Goal: Task Accomplishment & Management: Use online tool/utility

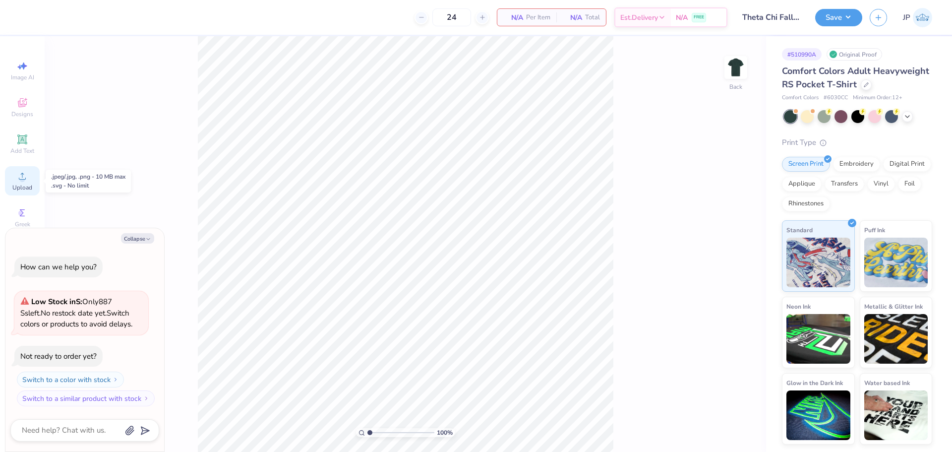
click at [26, 179] on icon at bounding box center [22, 176] width 12 height 12
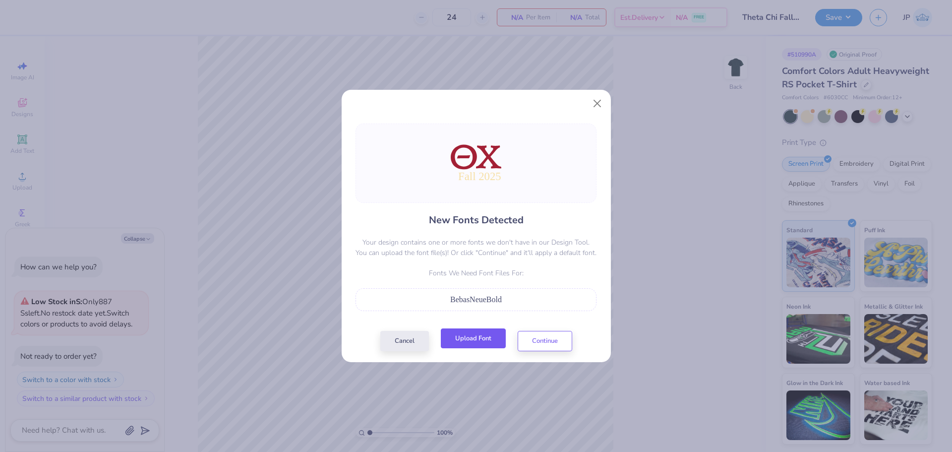
click at [480, 336] on button "Upload Font" at bounding box center [473, 338] width 65 height 20
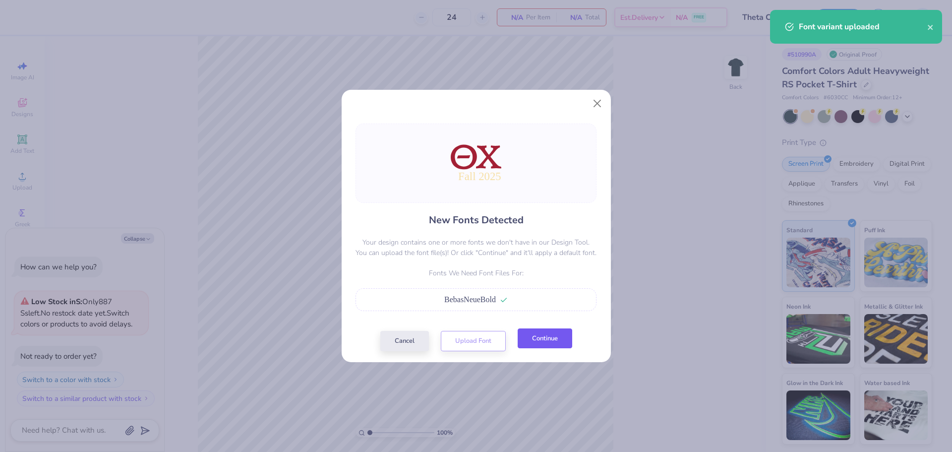
click at [552, 334] on button "Continue" at bounding box center [545, 338] width 55 height 20
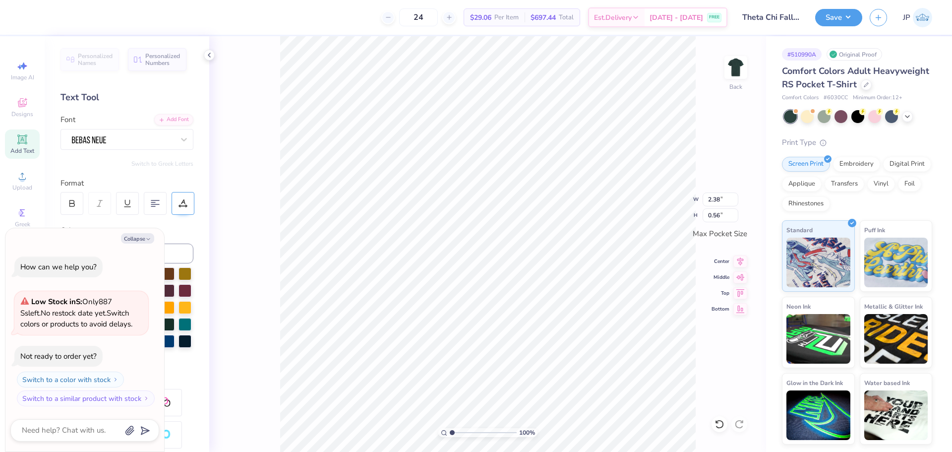
click at [186, 206] on icon at bounding box center [186, 206] width 1 height 1
click at [149, 238] on icon "button" at bounding box center [148, 239] width 6 height 6
type textarea "x"
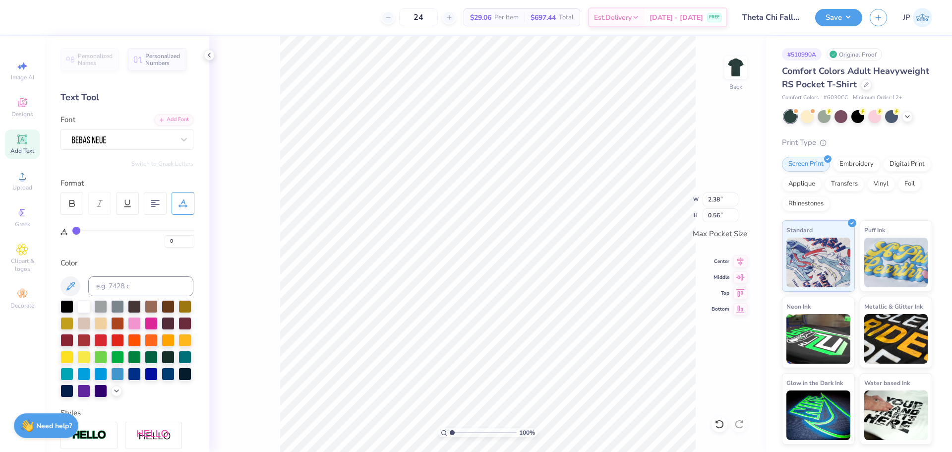
type input "1"
type input "2"
type input "3"
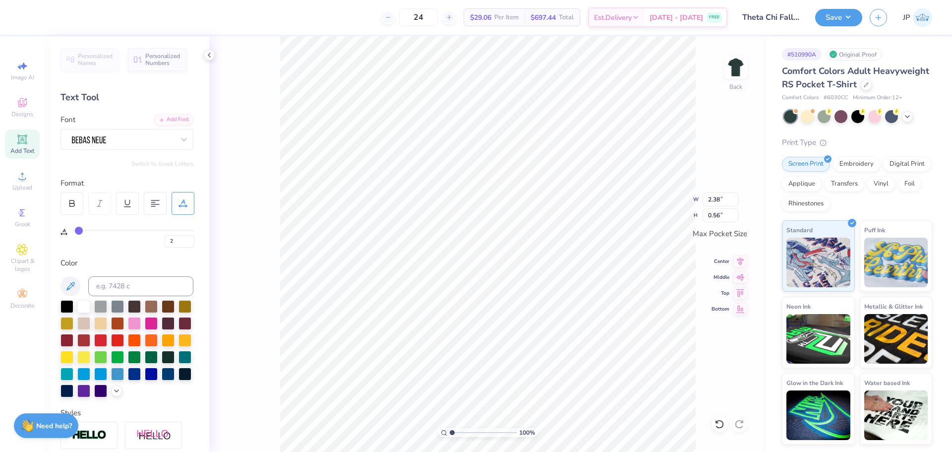
type input "3"
click at [80, 230] on input "range" at bounding box center [133, 230] width 122 height 1
type input "2.56"
type input "4"
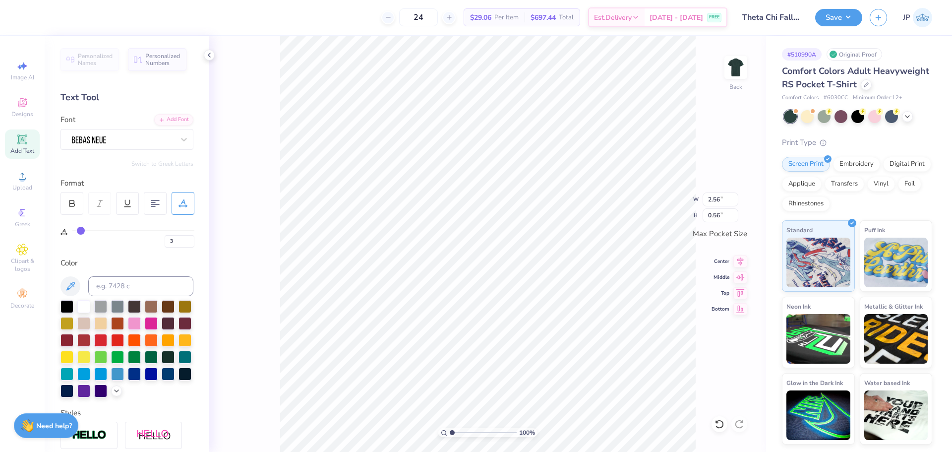
type input "4"
type input "5"
click at [82, 230] on input "range" at bounding box center [133, 230] width 122 height 1
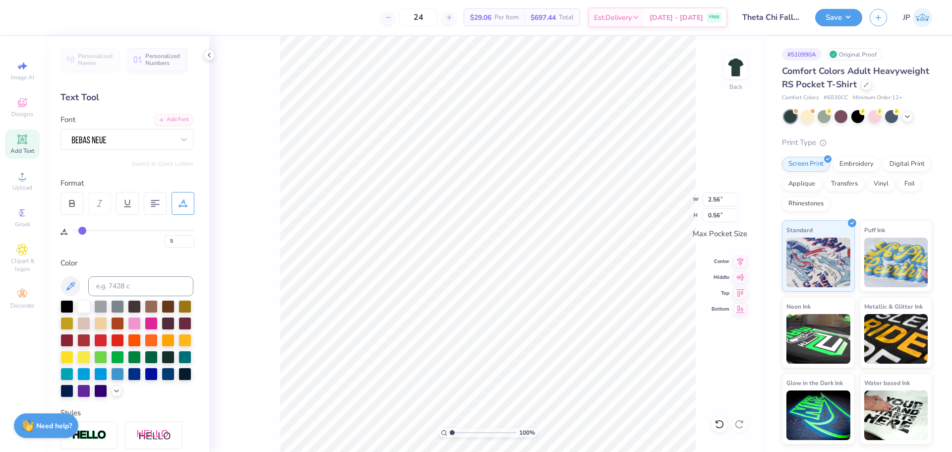
type input "2.68"
type input "7"
type input "8"
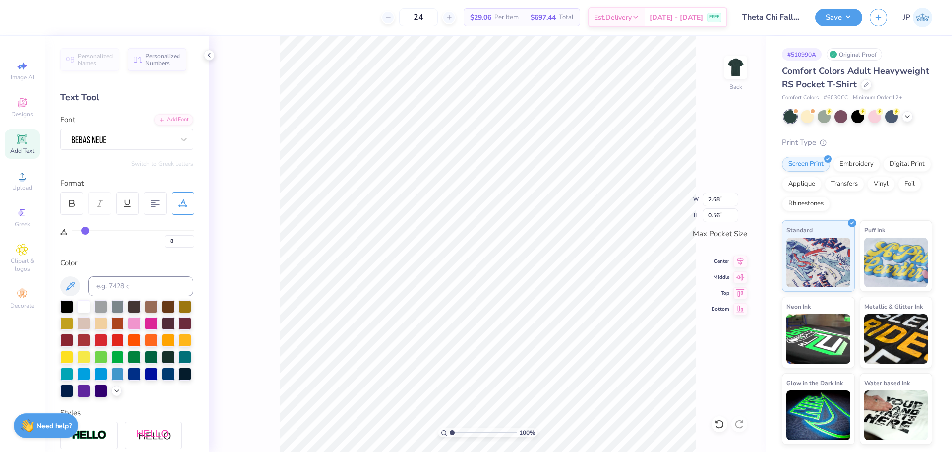
type input "9"
click at [86, 230] on input "range" at bounding box center [133, 230] width 122 height 1
type input "2.93"
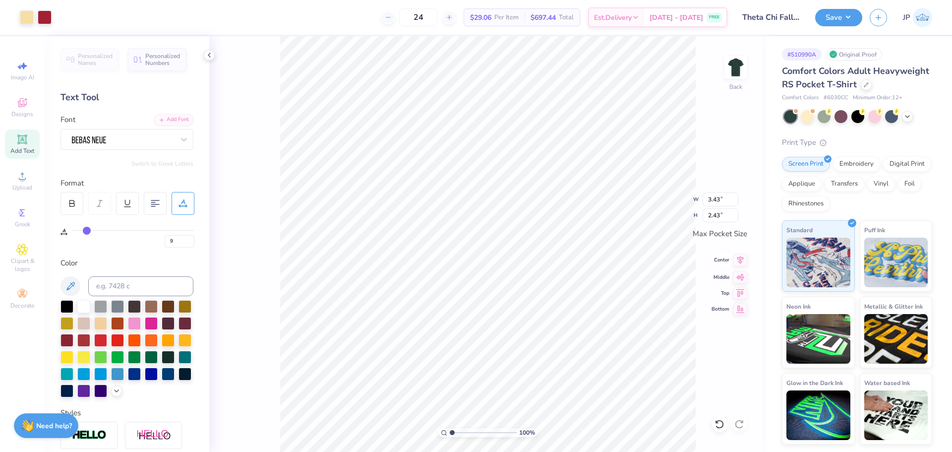
click at [739, 262] on icon at bounding box center [740, 260] width 6 height 8
drag, startPoint x: 738, startPoint y: 261, endPoint x: 733, endPoint y: 261, distance: 5.0
click at [735, 261] on icon at bounding box center [740, 260] width 14 height 12
click at [736, 257] on icon at bounding box center [740, 260] width 14 height 12
click at [457, 428] on input "range" at bounding box center [483, 432] width 67 height 9
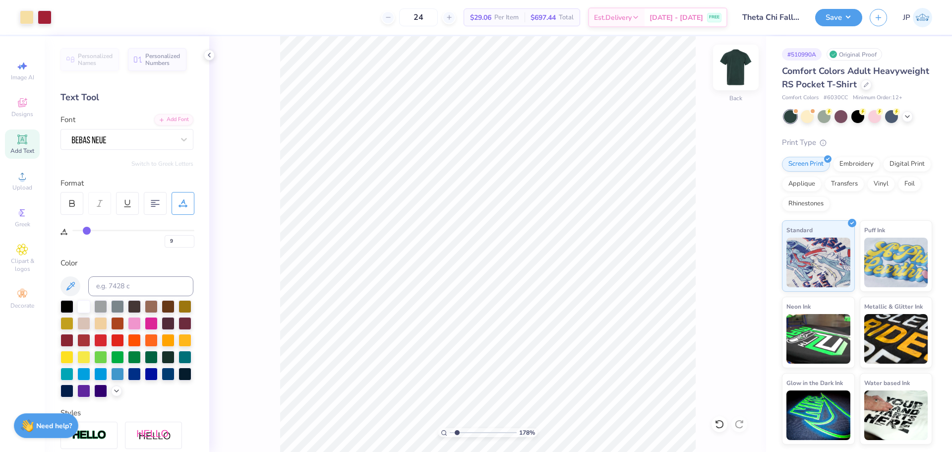
click at [733, 69] on img at bounding box center [736, 68] width 40 height 40
drag, startPoint x: 460, startPoint y: 432, endPoint x: 412, endPoint y: 427, distance: 48.3
type input "1"
click at [450, 428] on input "range" at bounding box center [483, 432] width 67 height 9
click at [26, 184] on span "Upload" at bounding box center [22, 187] width 20 height 8
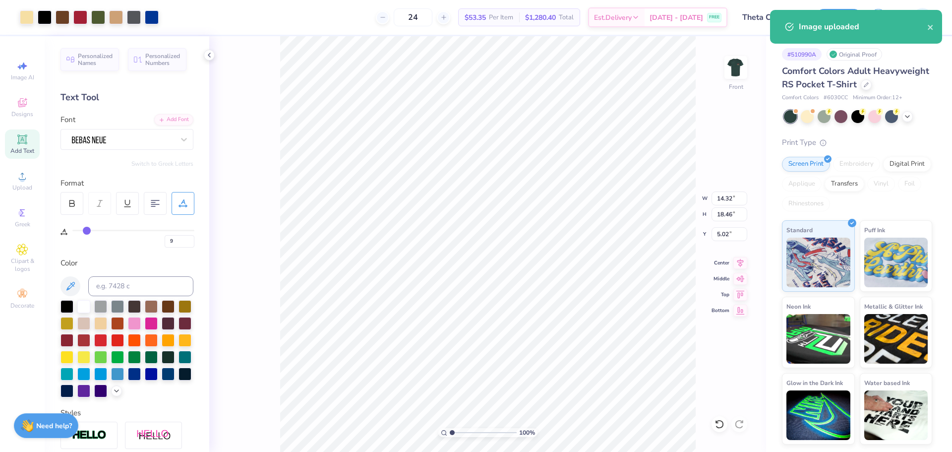
click at [706, 182] on div "100 % Front W 14.32 14.32 " H 18.46 18.46 " Y 5.02 5.02 " Center Middle Top Bot…" at bounding box center [487, 244] width 557 height 416
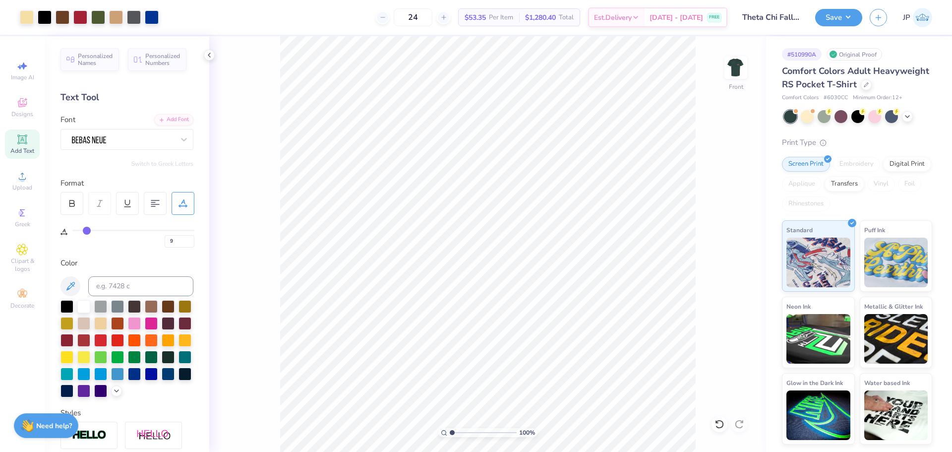
type input "5"
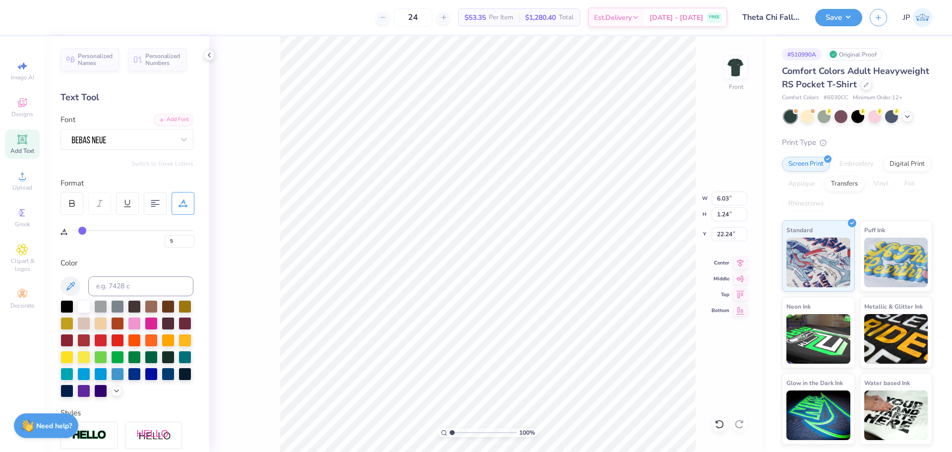
type input "6"
type input "7"
type input "8"
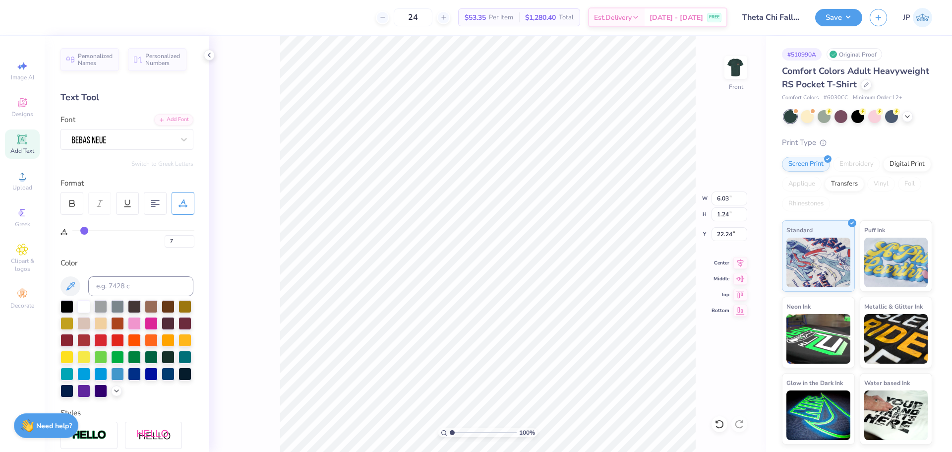
type input "8"
type input "9"
click at [87, 231] on input "range" at bounding box center [133, 230] width 122 height 1
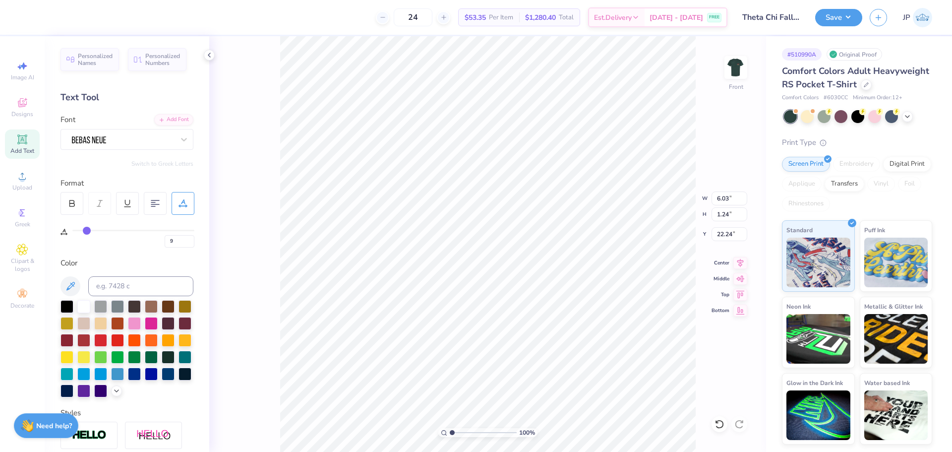
type input "6.58"
type input "10"
type input "11"
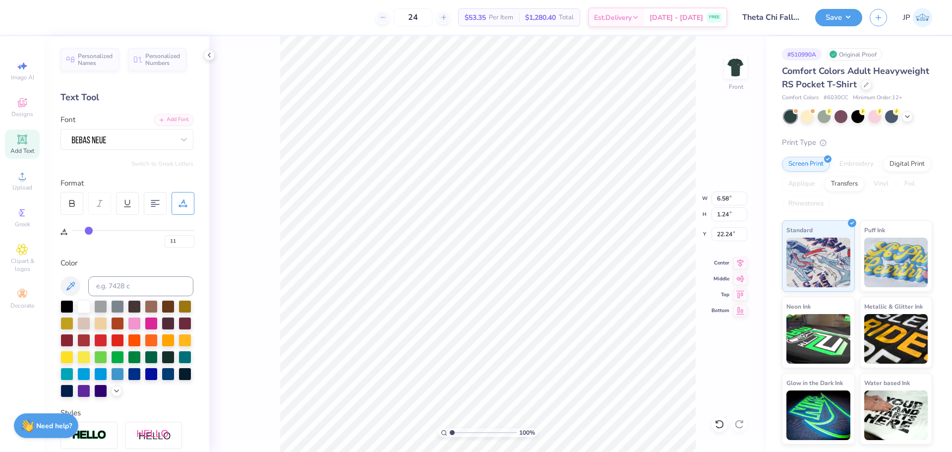
type input "12"
type input "13"
type input "14"
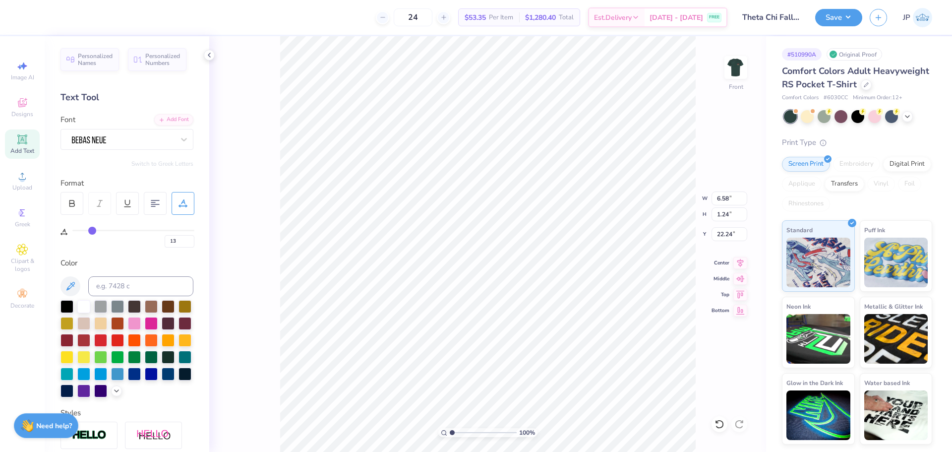
type input "14"
drag, startPoint x: 87, startPoint y: 231, endPoint x: 92, endPoint y: 232, distance: 5.5
type input "14"
click at [92, 231] on input "range" at bounding box center [133, 230] width 122 height 1
type input "7.27"
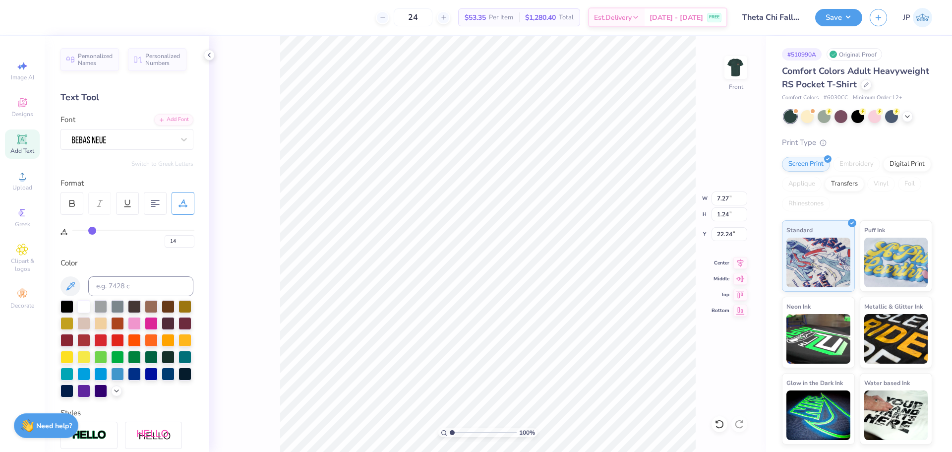
type input "15"
type input "16"
type input "17"
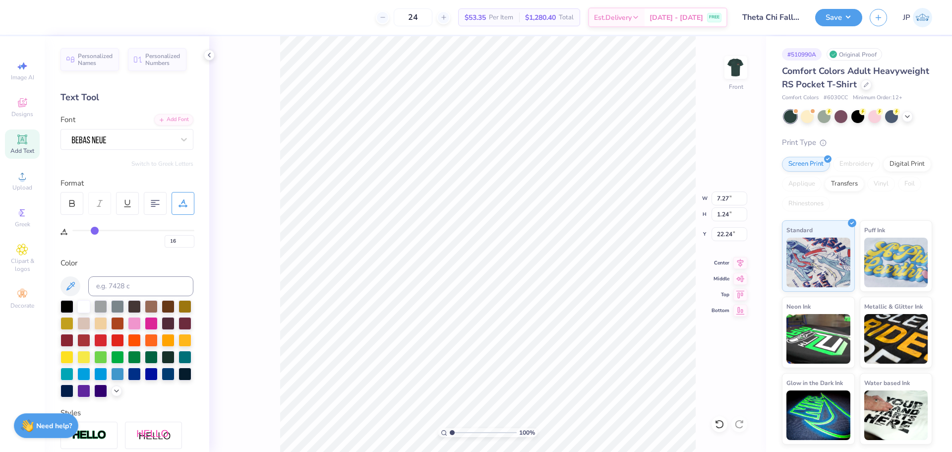
type input "17"
type input "18"
click at [97, 231] on input "range" at bounding box center [133, 230] width 122 height 1
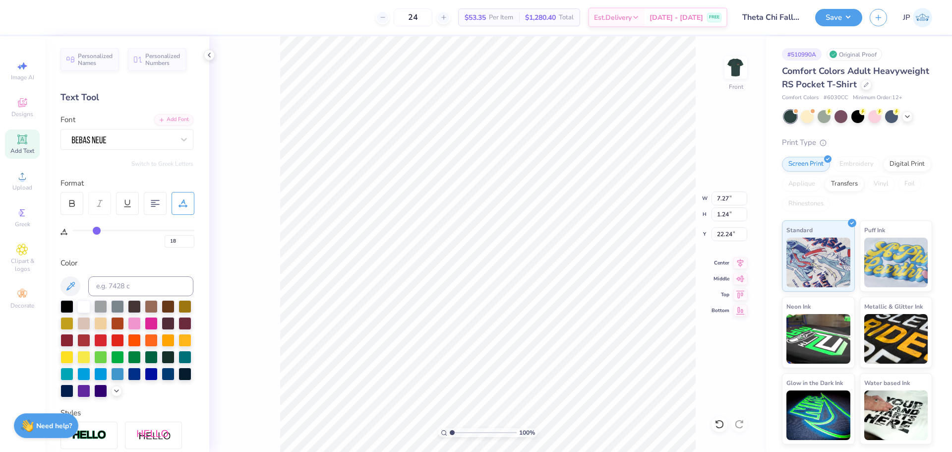
type input "7.82"
click at [29, 182] on div "Upload" at bounding box center [22, 180] width 35 height 29
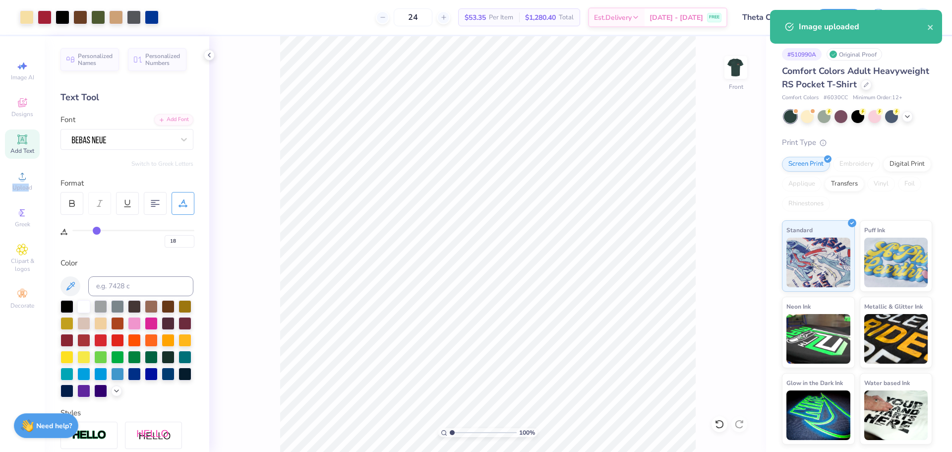
type input "5"
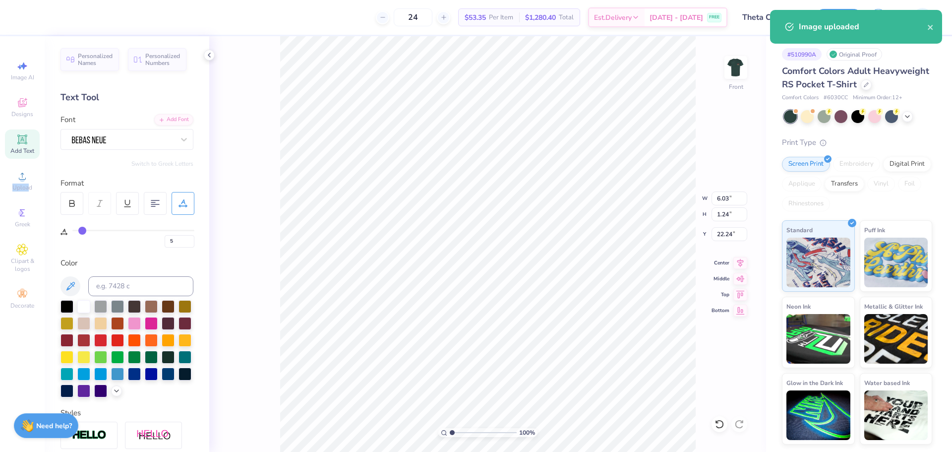
type input "8"
type input "9"
type input "10"
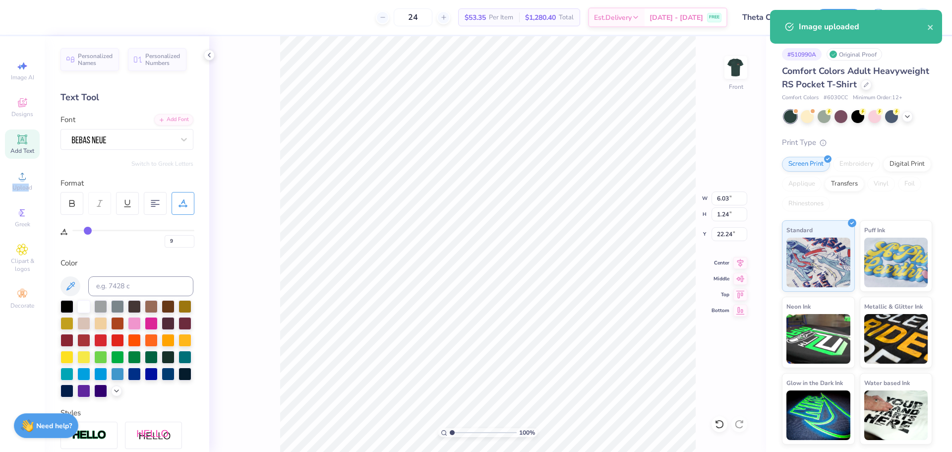
type input "10"
type input "11"
type input "12"
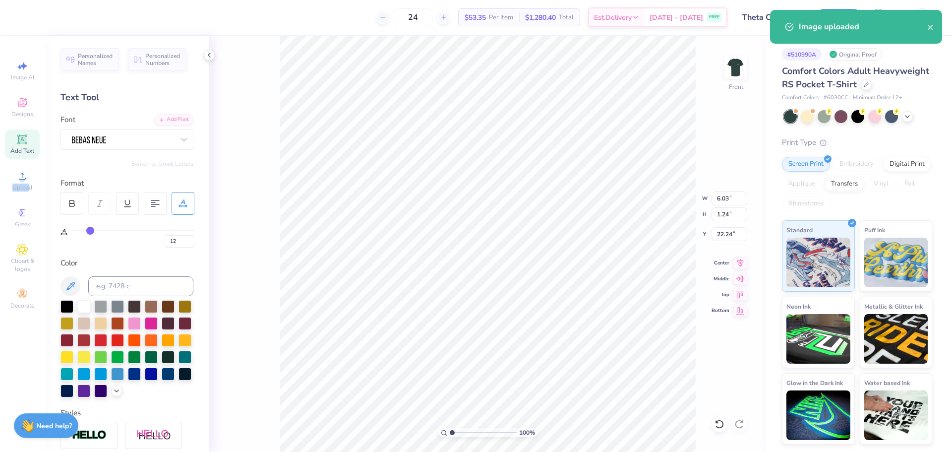
drag, startPoint x: 85, startPoint y: 231, endPoint x: 90, endPoint y: 231, distance: 5.5
type input "12"
click at [90, 231] on input "range" at bounding box center [133, 230] width 122 height 1
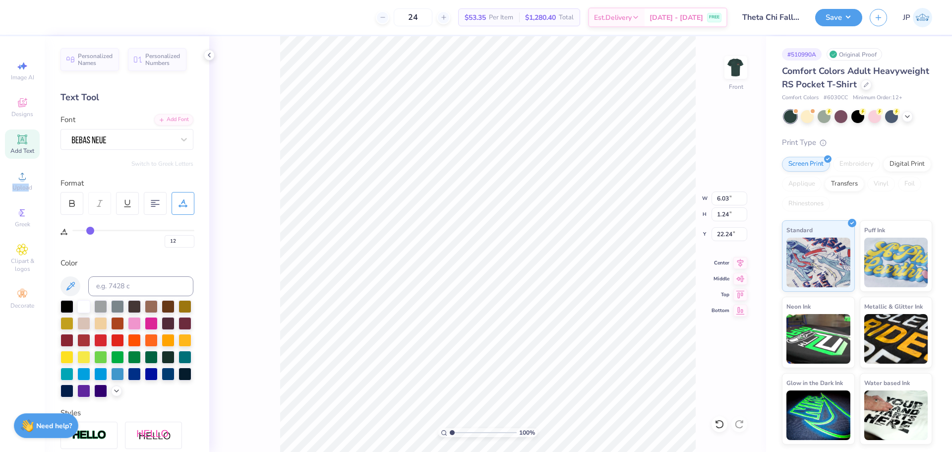
type input "7.00"
type input "13"
type input "14"
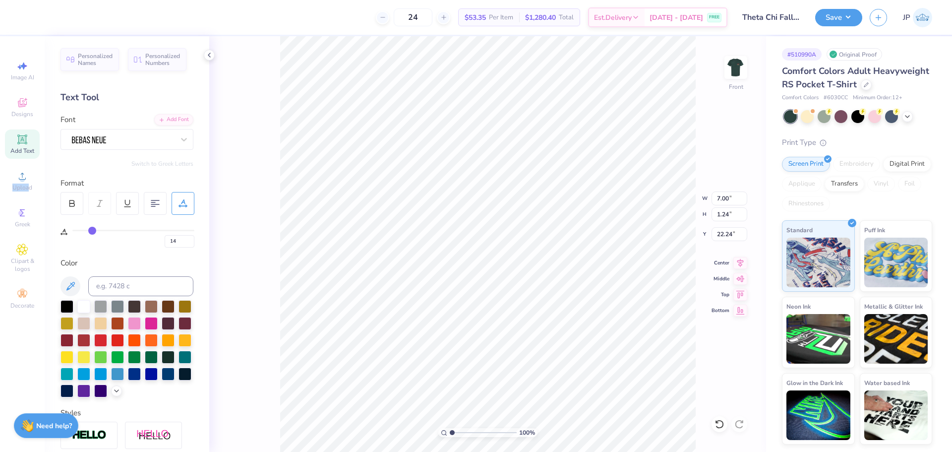
type input "15"
type input "16"
type input "17"
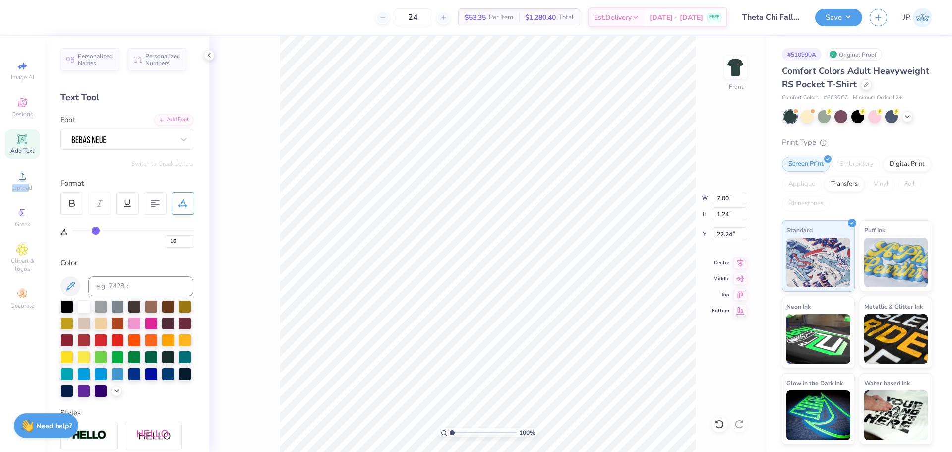
type input "17"
type input "18"
drag, startPoint x: 90, startPoint y: 231, endPoint x: 97, endPoint y: 232, distance: 6.5
type input "18"
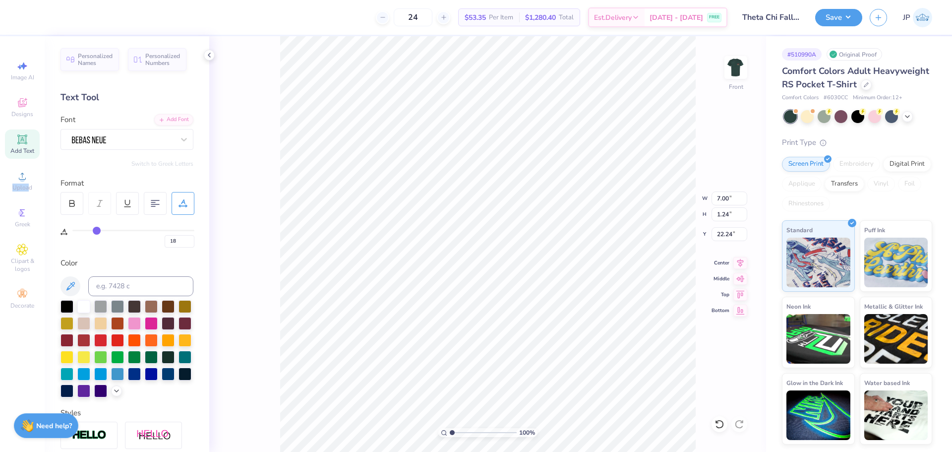
click at [97, 231] on input "range" at bounding box center [133, 230] width 122 height 1
type input "7.82"
click at [478, 339] on li "Group" at bounding box center [508, 342] width 78 height 19
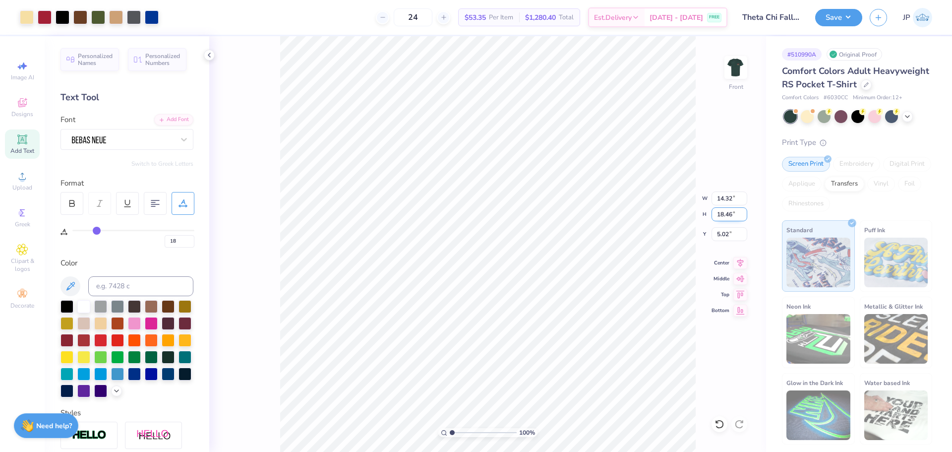
click at [737, 217] on input "18.46" at bounding box center [730, 214] width 36 height 14
type input "15"
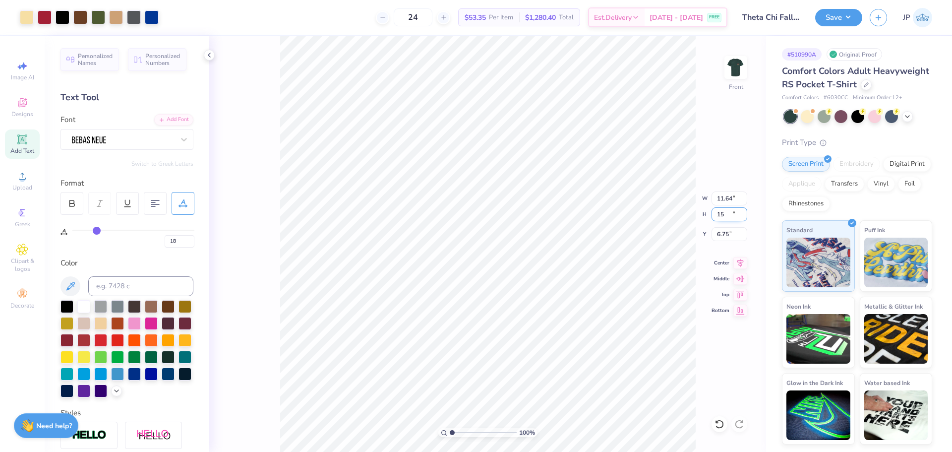
type input "11.64"
type input "15.00"
click at [736, 195] on input "11.64" at bounding box center [730, 198] width 36 height 14
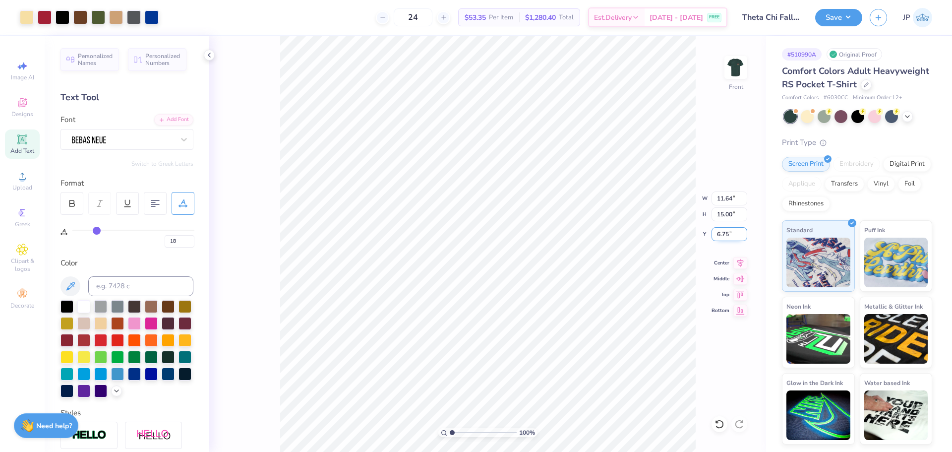
click at [727, 234] on input "6.75" at bounding box center [730, 234] width 36 height 14
type input "3.00"
click at [734, 209] on input "15.00" at bounding box center [730, 214] width 36 height 14
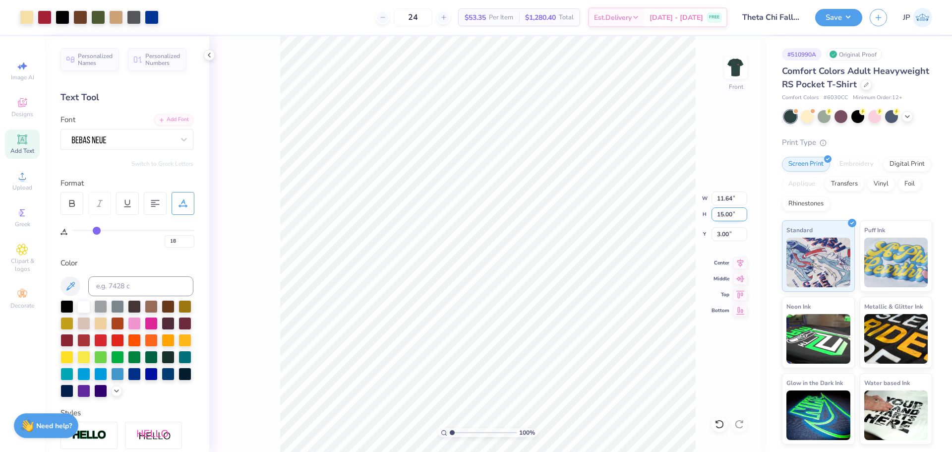
click at [734, 209] on input "15.00" at bounding box center [730, 214] width 36 height 14
drag, startPoint x: 734, startPoint y: 209, endPoint x: 395, endPoint y: 12, distance: 391.5
click at [733, 209] on input "15.00" at bounding box center [730, 214] width 36 height 14
click at [731, 218] on input "15.00" at bounding box center [730, 214] width 36 height 14
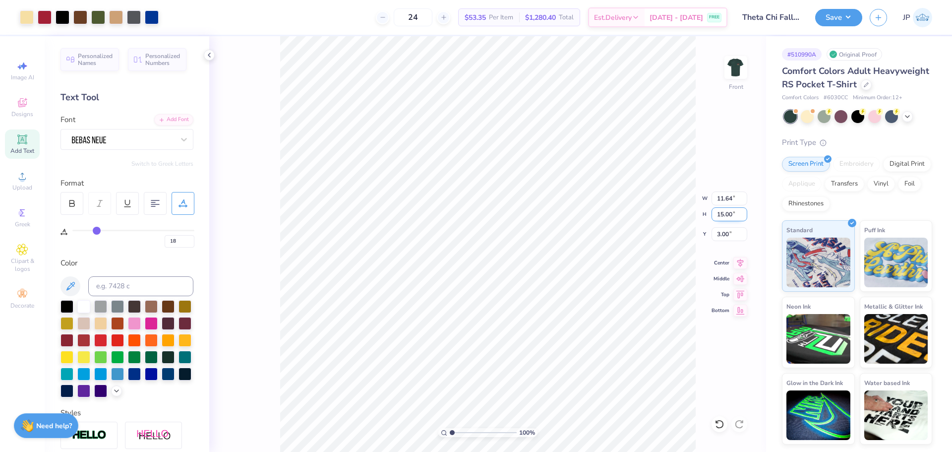
click at [731, 218] on input "15.00" at bounding box center [730, 214] width 36 height 14
click at [718, 201] on input "11.64" at bounding box center [730, 198] width 36 height 14
type input "11.00"
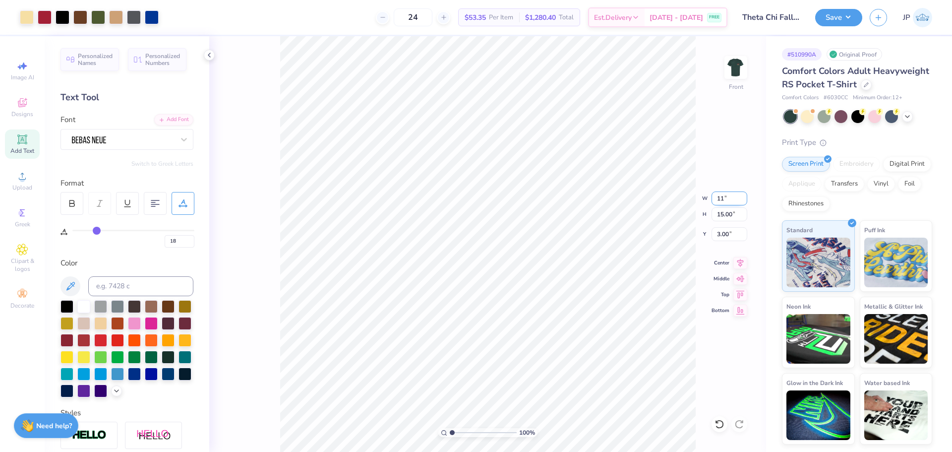
type input "14.18"
click at [723, 235] on input "3.41" at bounding box center [730, 234] width 36 height 14
type input "3.00"
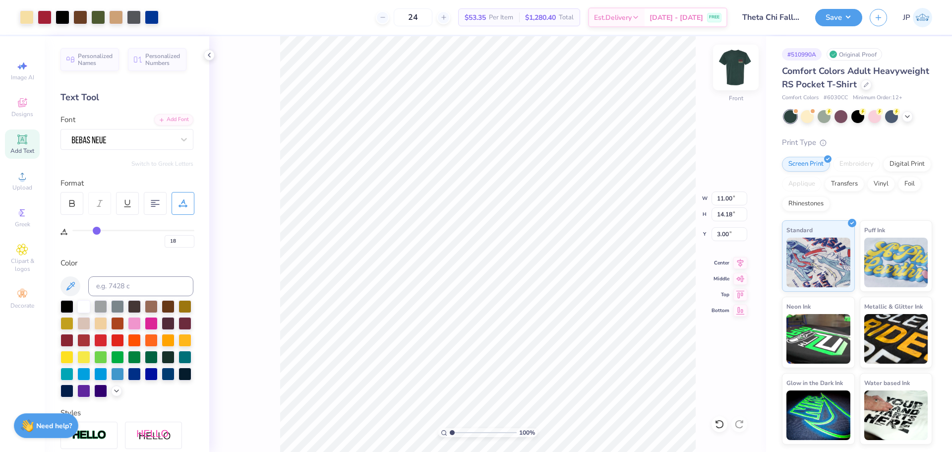
click at [740, 69] on img at bounding box center [736, 68] width 40 height 40
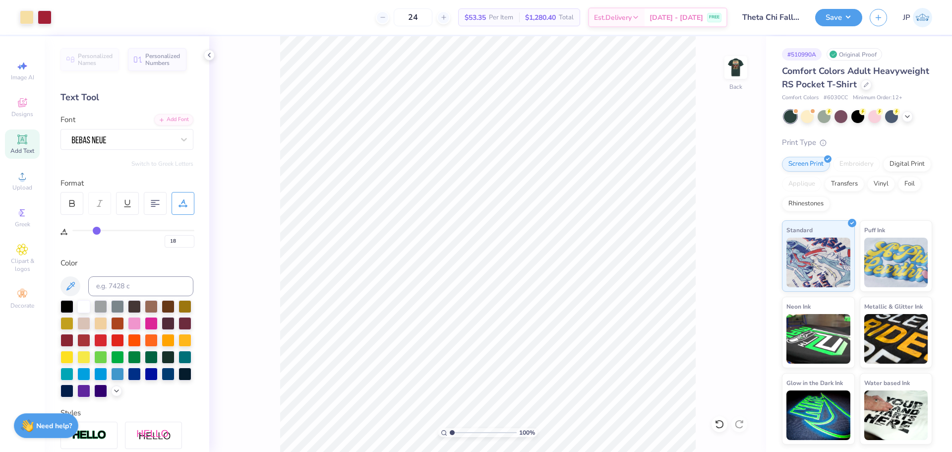
click at [740, 69] on img at bounding box center [736, 68] width 20 height 20
drag, startPoint x: 452, startPoint y: 432, endPoint x: 470, endPoint y: 435, distance: 18.1
type input "3.64"
click at [470, 435] on input "range" at bounding box center [483, 432] width 67 height 9
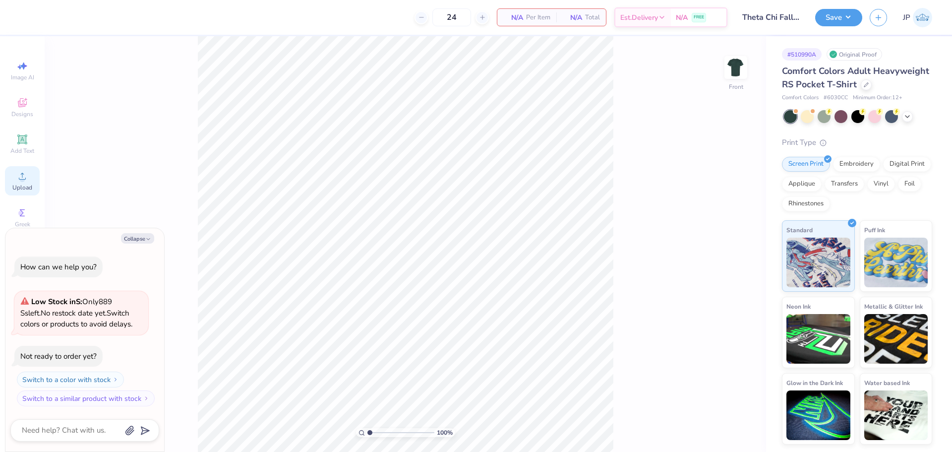
click at [21, 172] on icon at bounding box center [22, 176] width 12 height 12
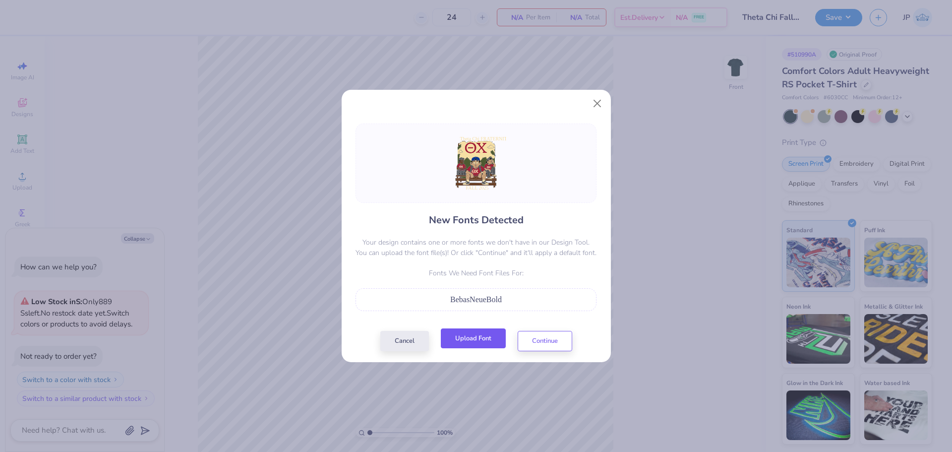
click at [484, 336] on button "Upload Font" at bounding box center [473, 338] width 65 height 20
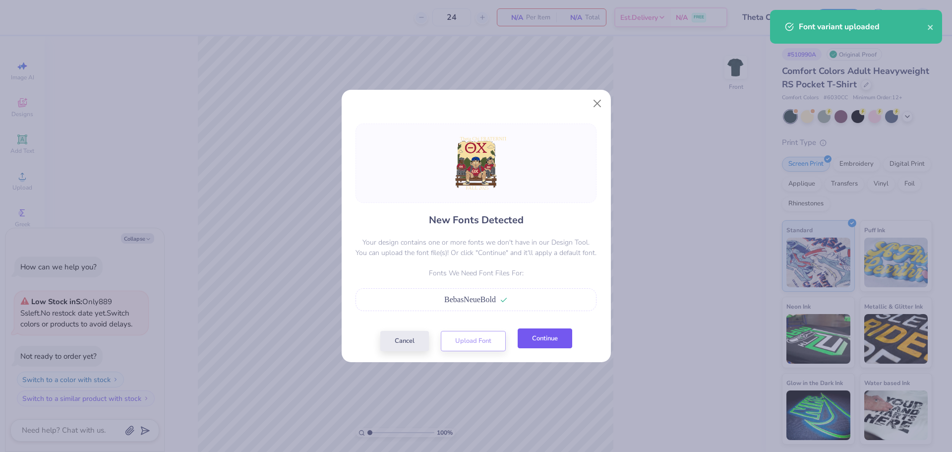
click at [537, 339] on button "Continue" at bounding box center [545, 338] width 55 height 20
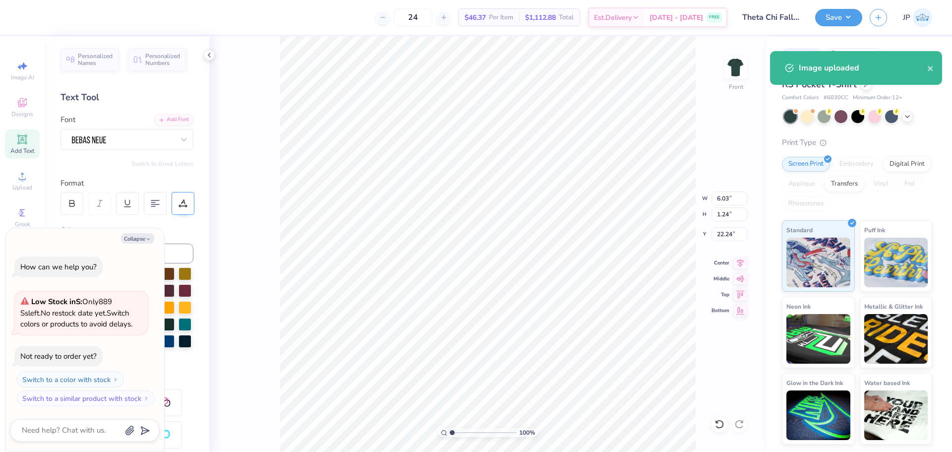
click at [179, 205] on icon at bounding box center [183, 203] width 9 height 9
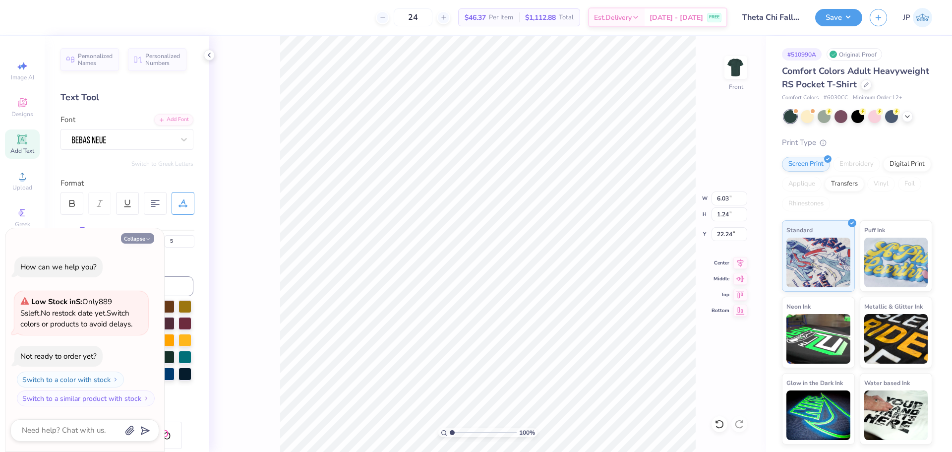
click at [143, 238] on button "Collapse" at bounding box center [137, 238] width 33 height 10
type textarea "x"
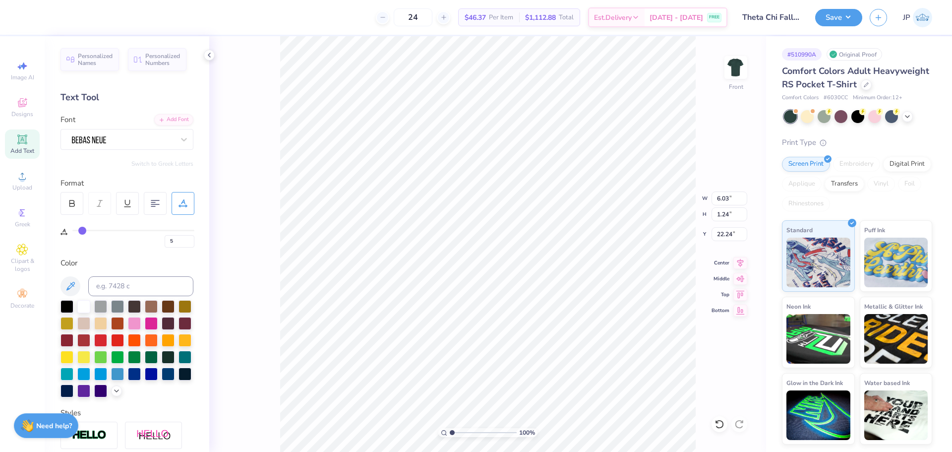
click at [91, 231] on div "5" at bounding box center [133, 236] width 122 height 23
type input "6"
type input "7"
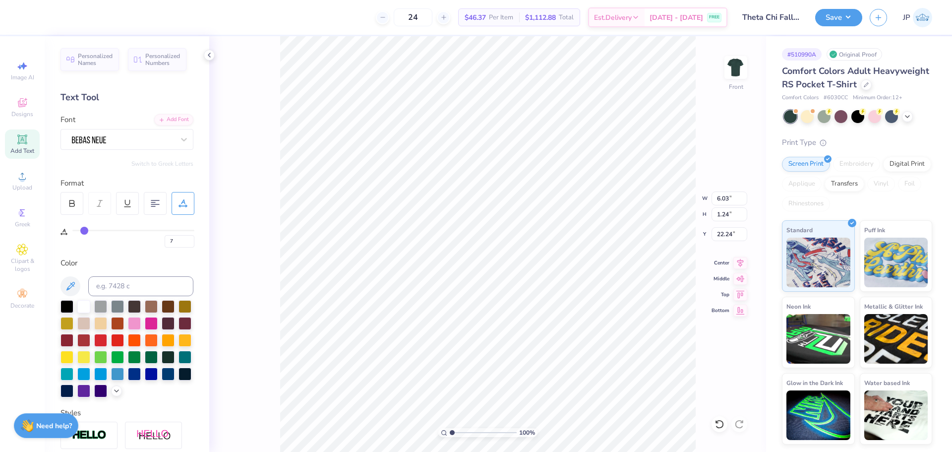
type input "8"
type input "9"
type input "10"
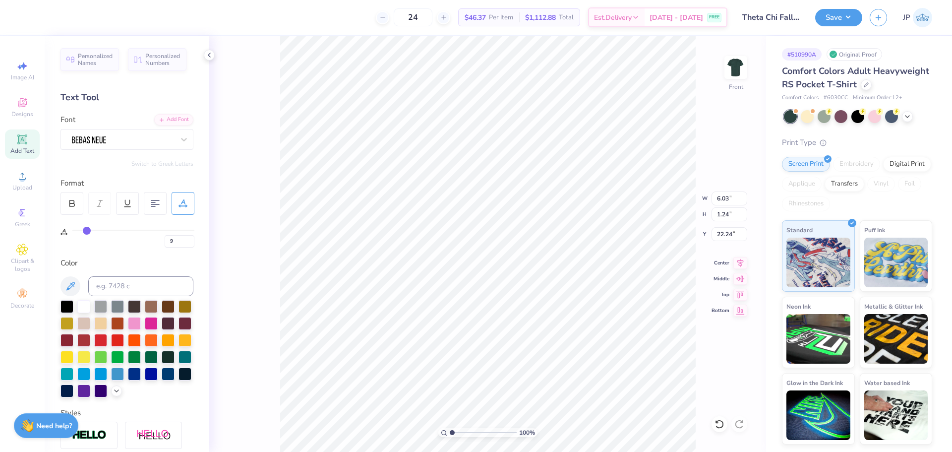
type input "10"
drag, startPoint x: 82, startPoint y: 230, endPoint x: 88, endPoint y: 230, distance: 6.0
type input "10"
click at [88, 230] on input "range" at bounding box center [133, 230] width 122 height 1
type input "6.73"
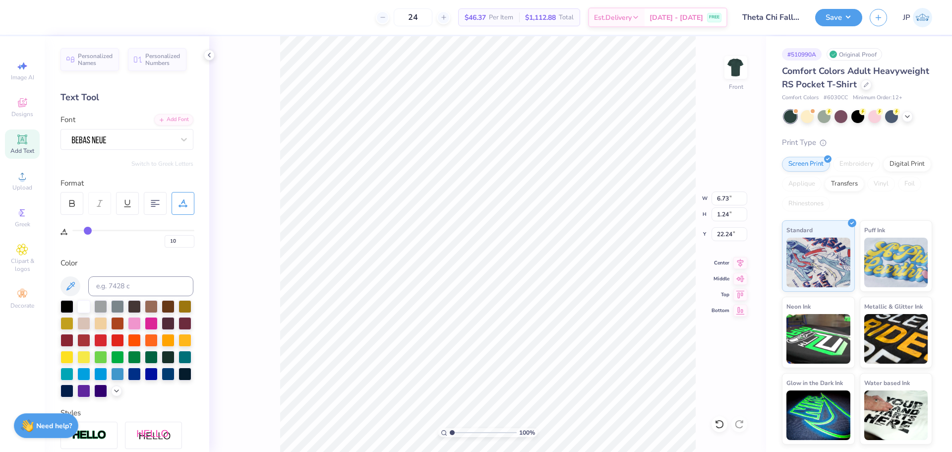
type input "11"
type input "12"
type input "14"
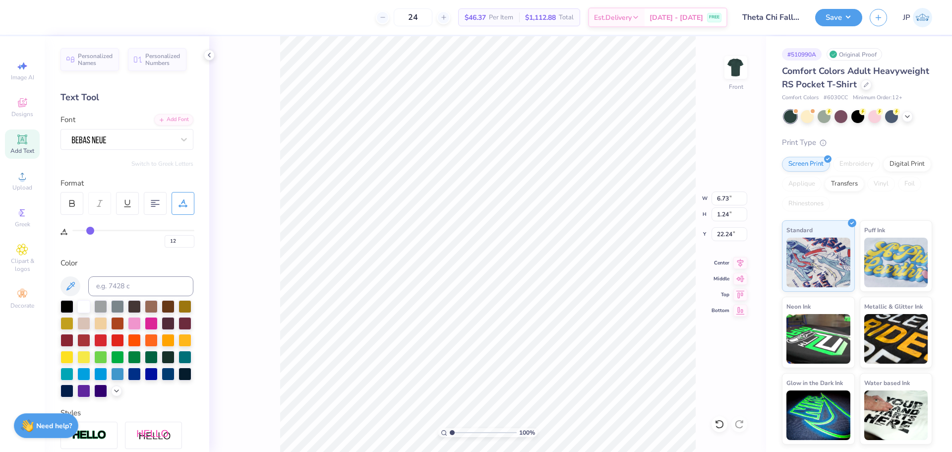
type input "14"
type input "16"
type input "17"
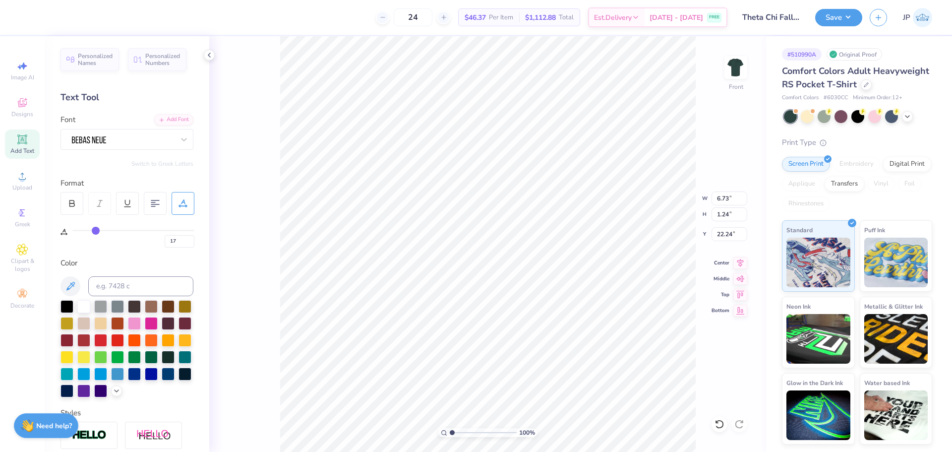
type input "18"
type input "19"
type input "20"
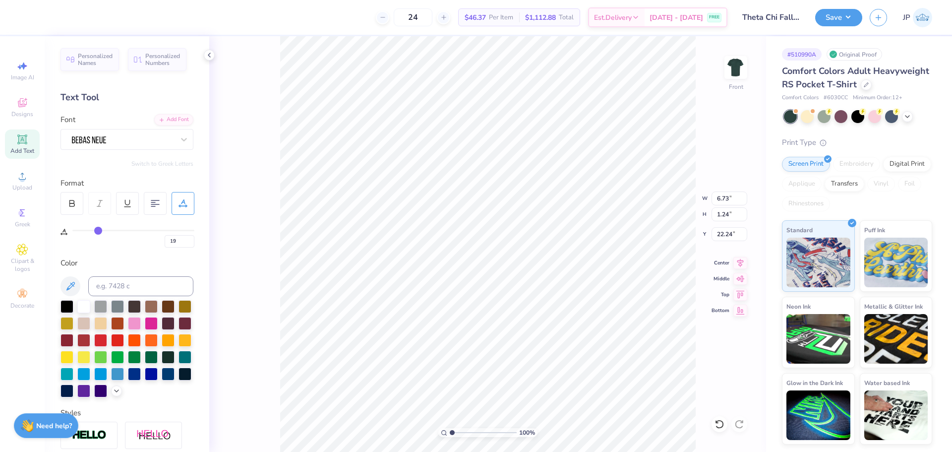
type input "20"
drag, startPoint x: 88, startPoint y: 230, endPoint x: 99, endPoint y: 231, distance: 10.5
type input "20"
click at [99, 231] on input "range" at bounding box center [133, 230] width 122 height 1
type input "8.10"
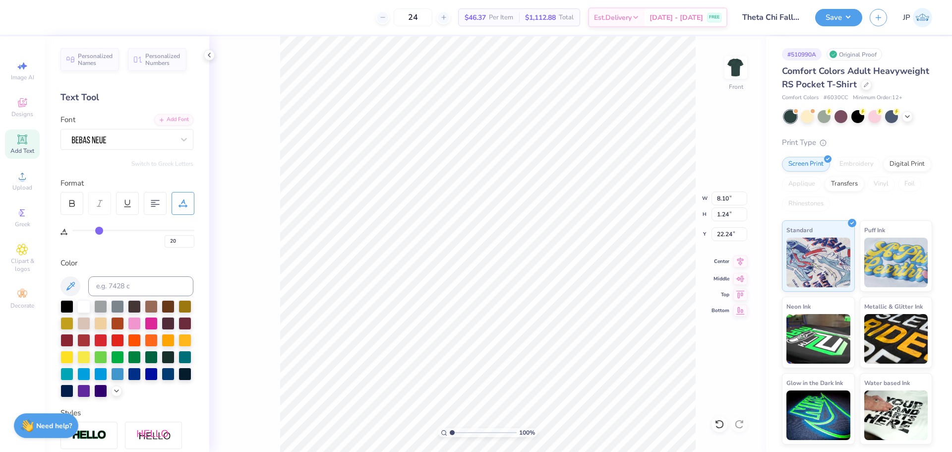
click at [745, 263] on icon at bounding box center [740, 261] width 14 height 12
click at [562, 440] on li "Send to Back" at bounding box center [566, 439] width 78 height 19
type input "0"
type input "10.66"
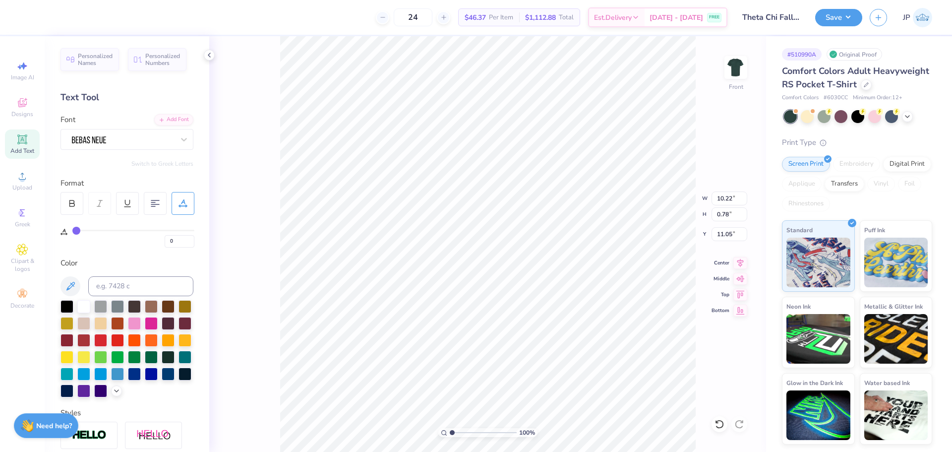
type input "0.94"
type input "10.89"
click at [571, 339] on li "Group" at bounding box center [571, 342] width 78 height 19
type input "11.72"
type input "1.24"
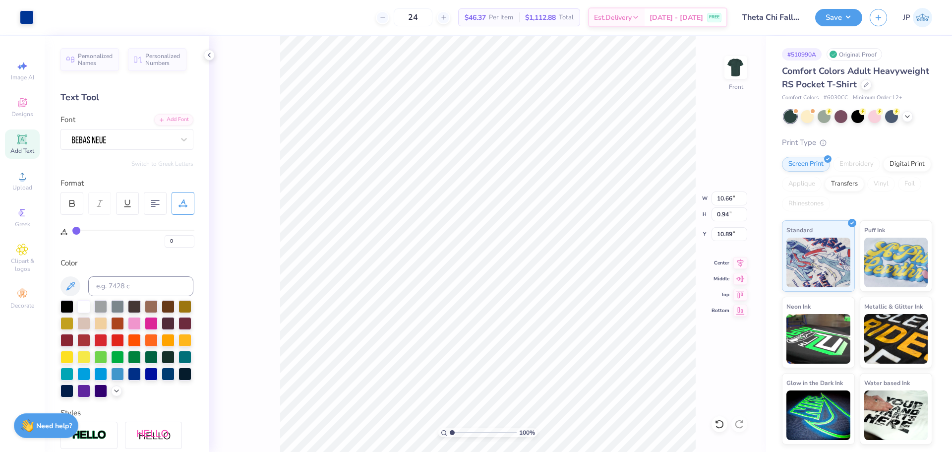
type input "5.02"
click at [738, 263] on icon at bounding box center [740, 261] width 14 height 12
type input "14.32"
type input "16.37"
type input "6.48"
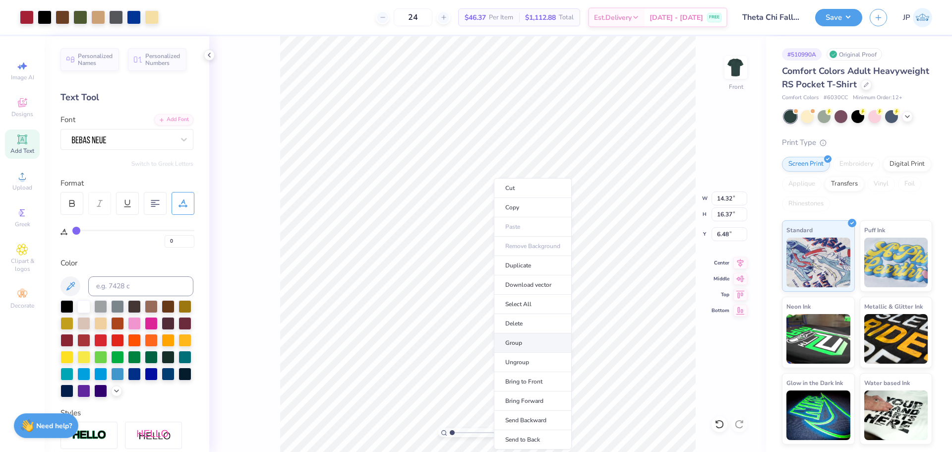
click at [523, 343] on li "Group" at bounding box center [533, 342] width 78 height 19
click at [738, 262] on icon at bounding box center [740, 261] width 14 height 12
click at [526, 340] on li "Group" at bounding box center [540, 342] width 78 height 19
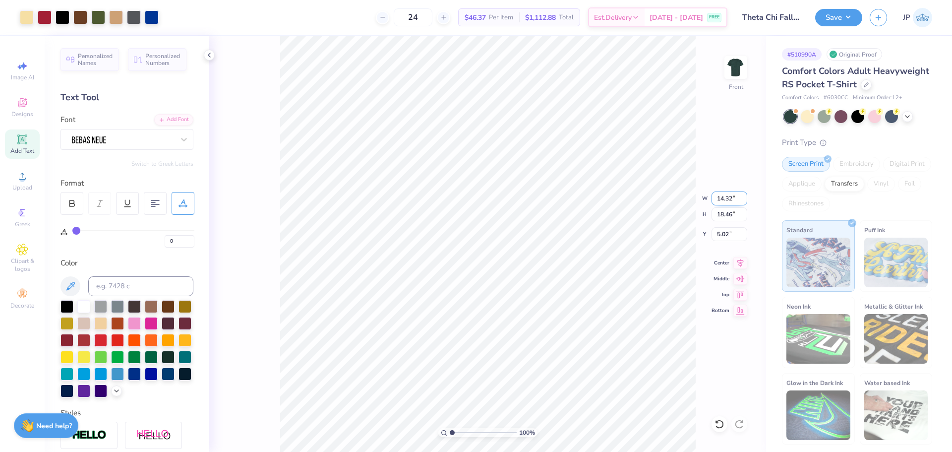
click at [729, 193] on input "14.32" at bounding box center [730, 198] width 36 height 14
click at [723, 198] on input "14.32" at bounding box center [730, 198] width 36 height 14
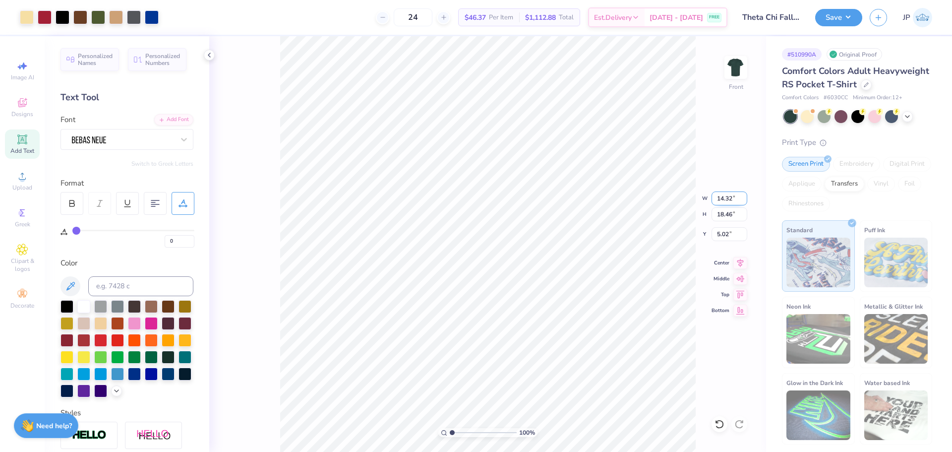
click at [723, 198] on input "14.32" at bounding box center [730, 198] width 36 height 14
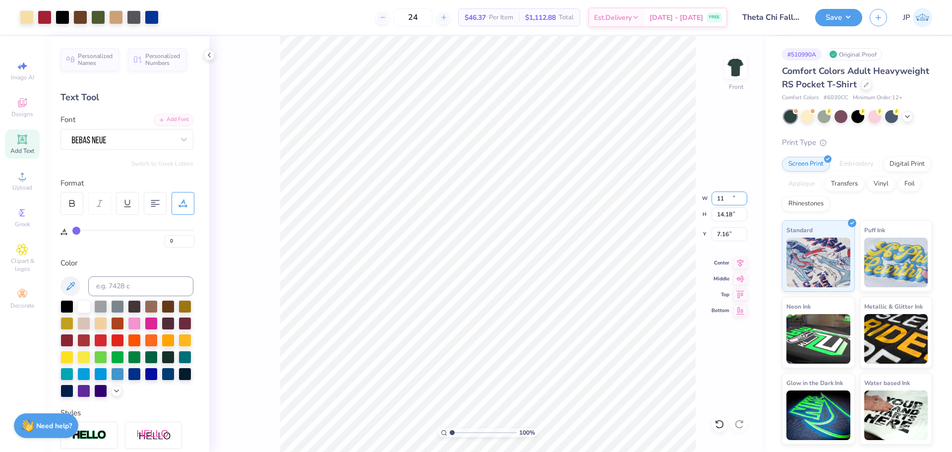
type input "11.00"
type input "14.18"
click at [729, 232] on input "7.16" at bounding box center [730, 234] width 36 height 14
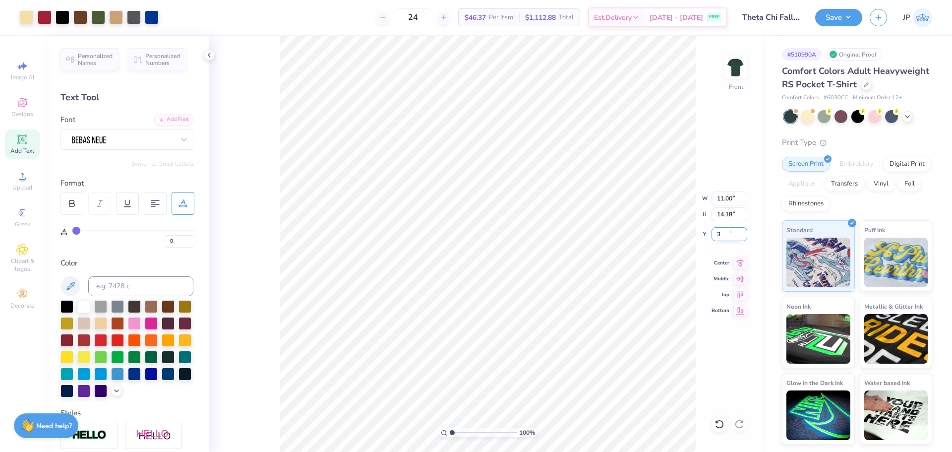
type input "3.00"
click at [740, 77] on img at bounding box center [736, 68] width 40 height 40
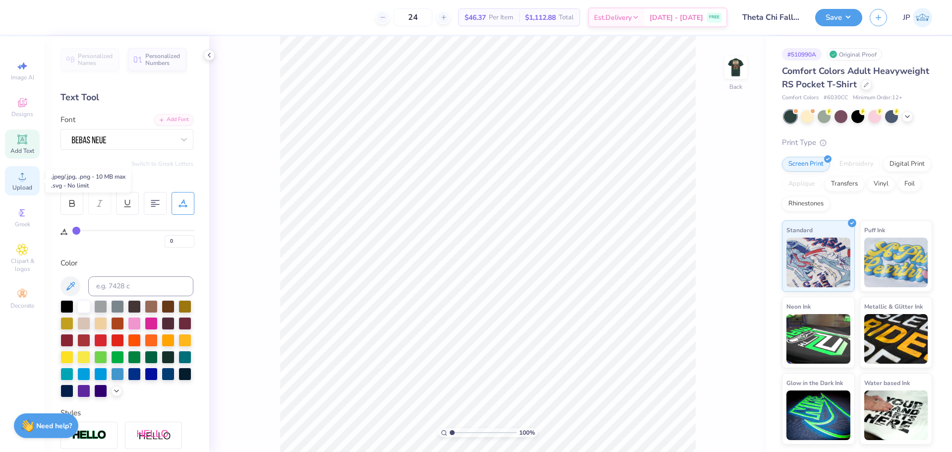
click at [17, 177] on icon at bounding box center [22, 176] width 12 height 12
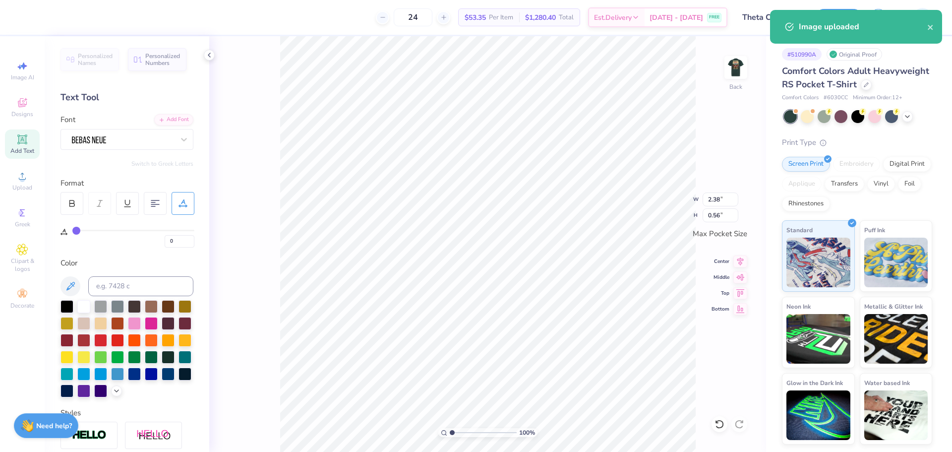
type input "1"
type input "2"
type input "3"
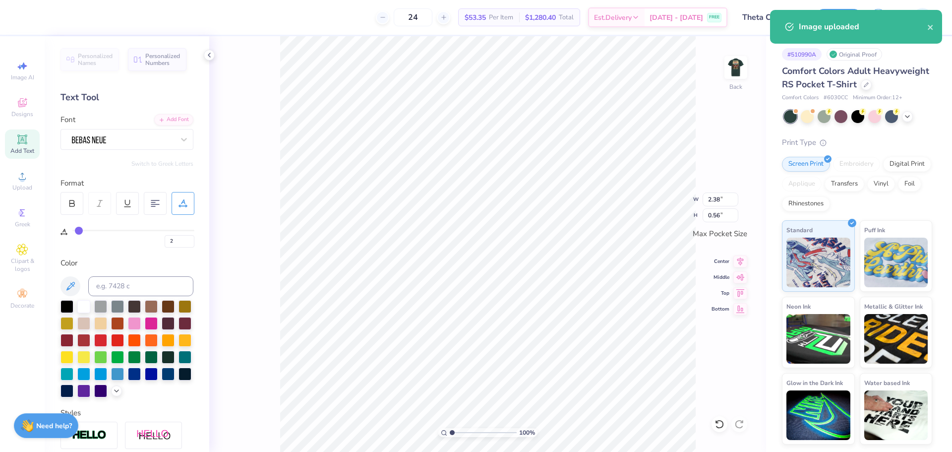
type input "3"
type input "5"
type input "6"
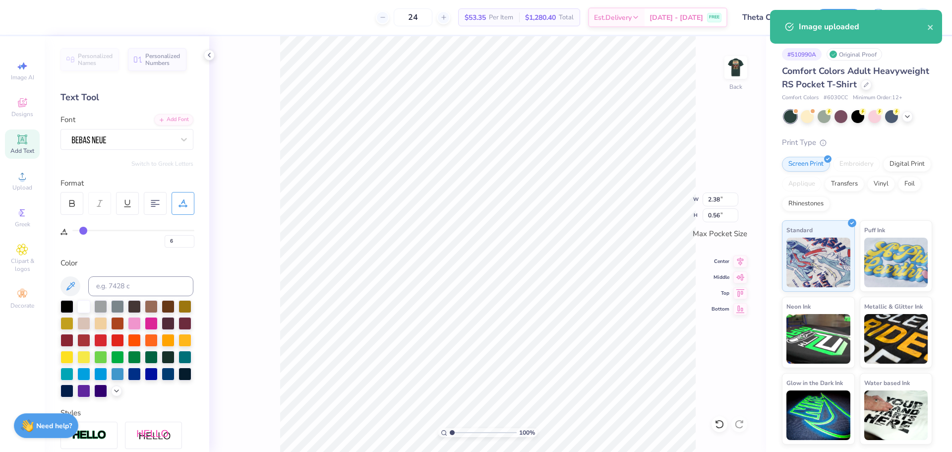
type input "7"
type input "8"
drag, startPoint x: 77, startPoint y: 231, endPoint x: 85, endPoint y: 232, distance: 8.5
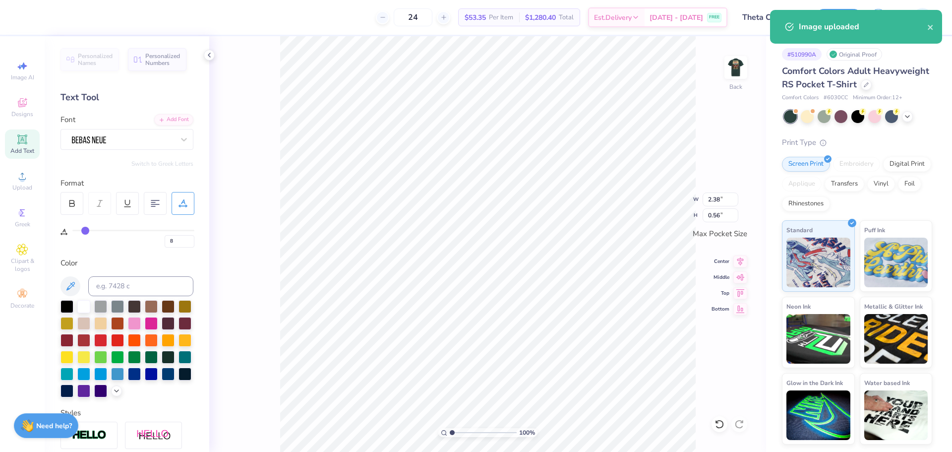
type input "8"
click at [85, 231] on input "range" at bounding box center [133, 230] width 122 height 1
type input "2.87"
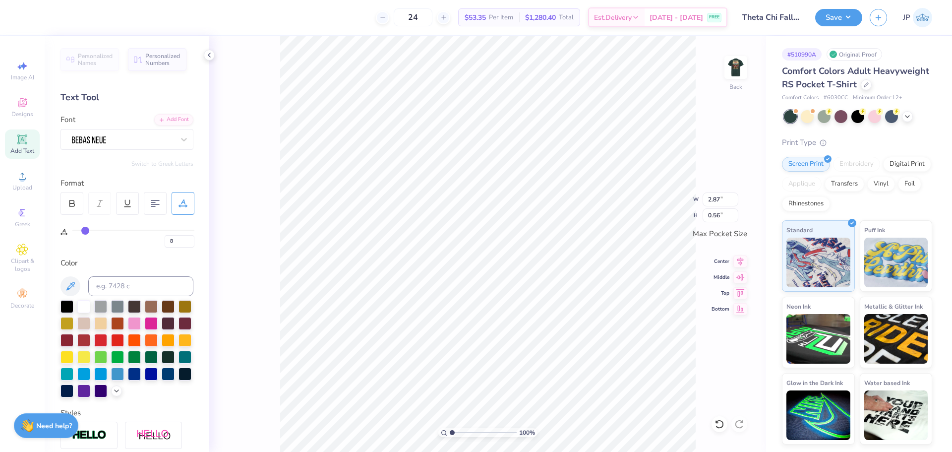
click at [85, 231] on input "range" at bounding box center [133, 230] width 122 height 1
click at [86, 231] on input "range" at bounding box center [133, 230] width 122 height 1
type input "10"
type input "11"
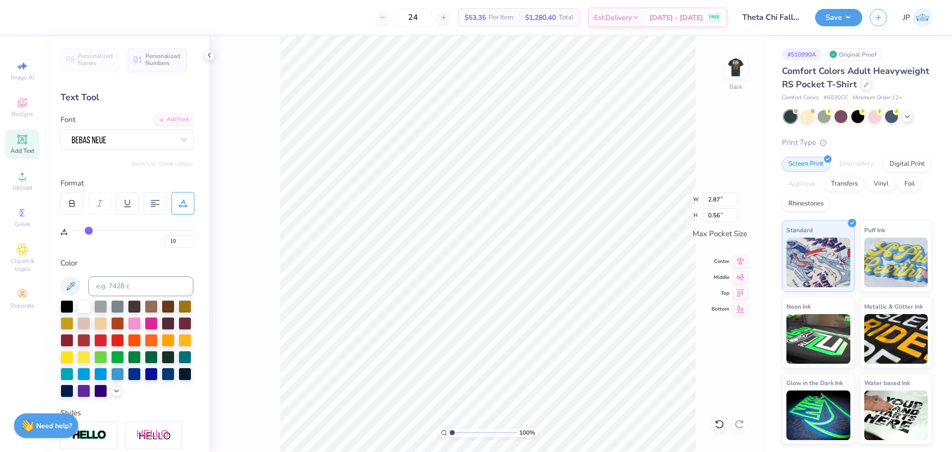
type input "11"
click at [89, 231] on input "range" at bounding box center [133, 230] width 122 height 1
type input "3.05"
drag, startPoint x: 738, startPoint y: 262, endPoint x: 698, endPoint y: 251, distance: 41.8
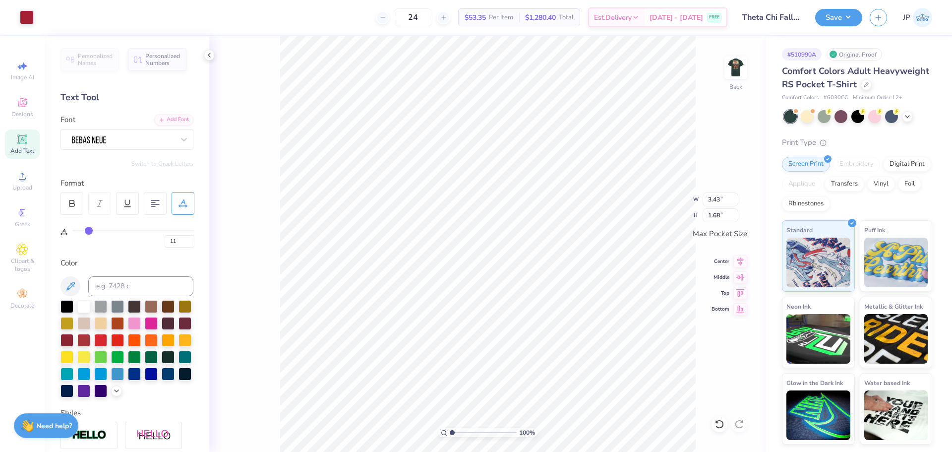
click at [732, 260] on div "Center" at bounding box center [730, 261] width 36 height 12
click at [737, 263] on icon at bounding box center [740, 260] width 14 height 12
click at [852, 15] on button "Save" at bounding box center [838, 15] width 47 height 17
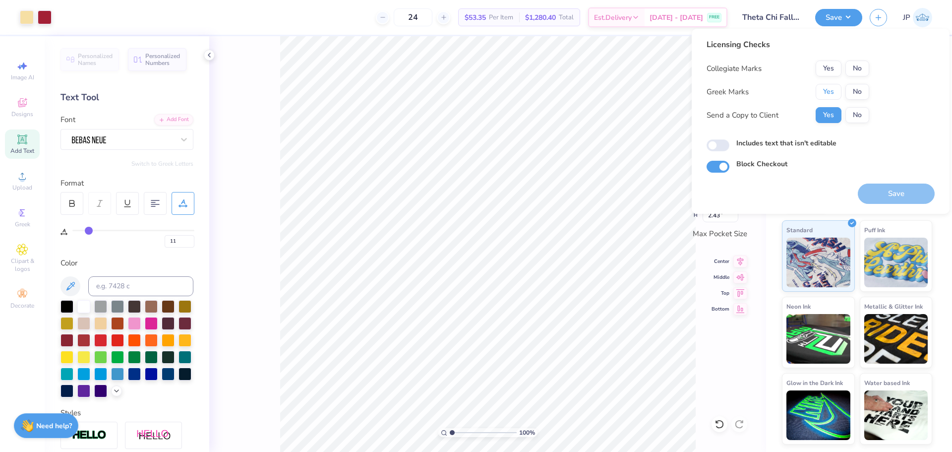
drag, startPoint x: 831, startPoint y: 87, endPoint x: 828, endPoint y: 81, distance: 6.9
click at [830, 86] on button "Yes" at bounding box center [829, 92] width 26 height 16
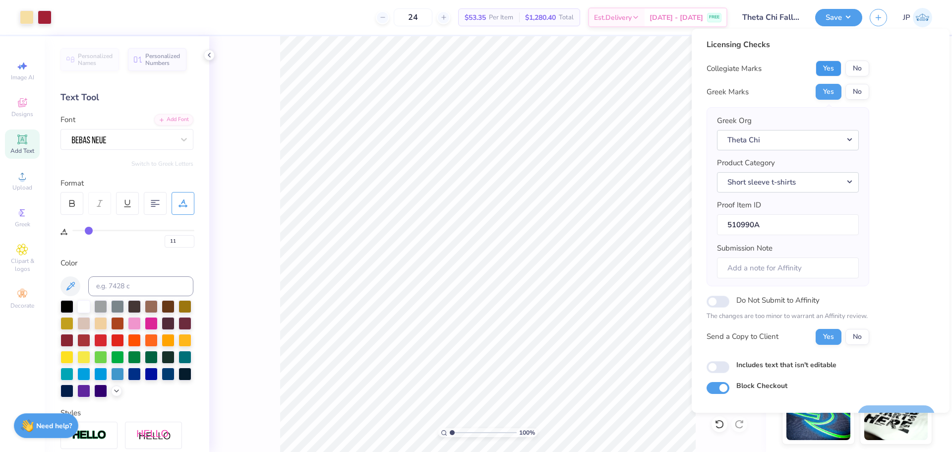
click at [828, 66] on button "Yes" at bounding box center [829, 68] width 26 height 16
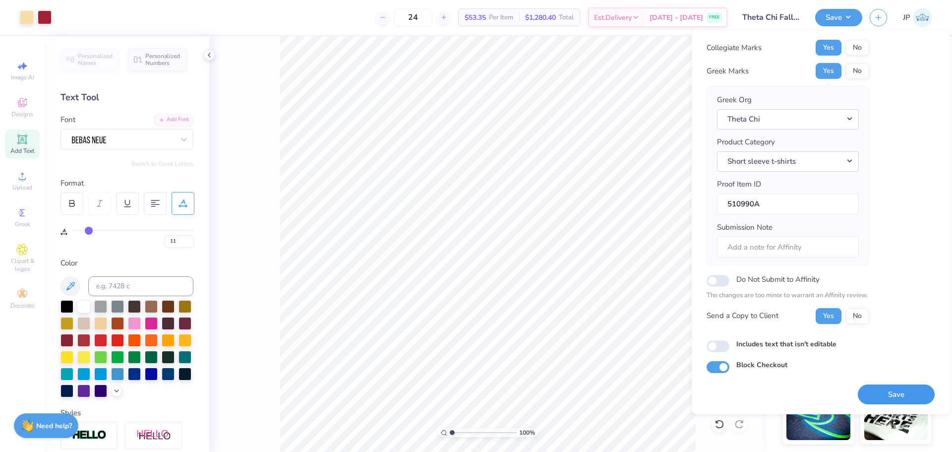
click at [891, 390] on button "Save" at bounding box center [896, 394] width 77 height 20
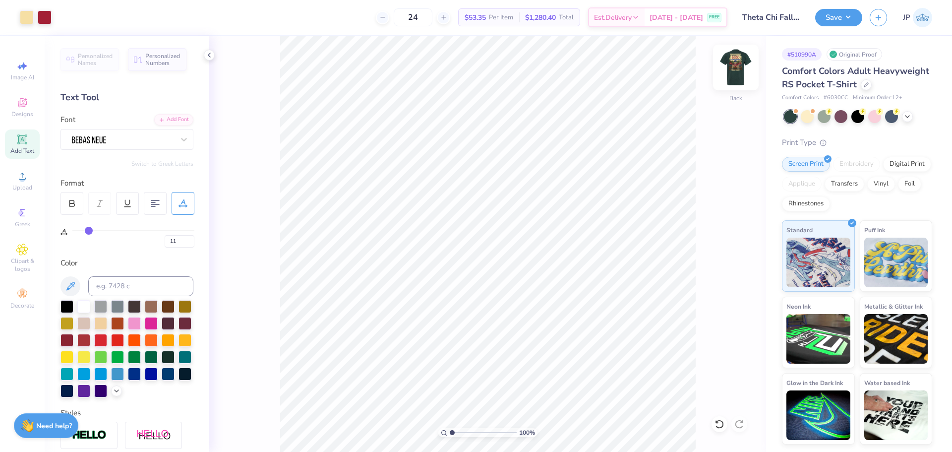
click at [740, 69] on img at bounding box center [736, 68] width 40 height 40
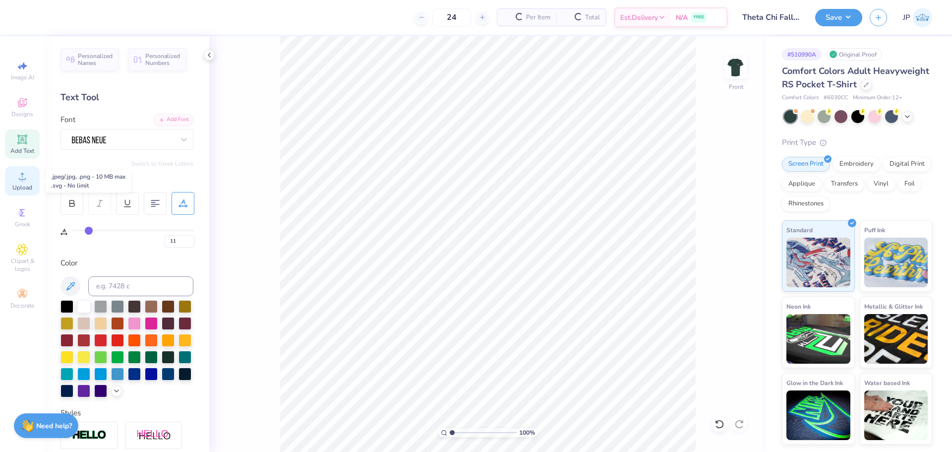
click at [29, 179] on div "Upload" at bounding box center [22, 180] width 35 height 29
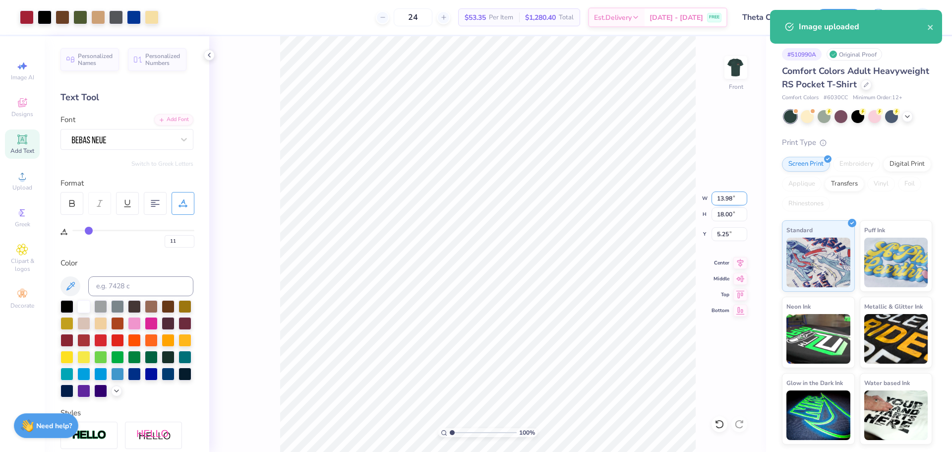
click at [720, 199] on input "13.98" at bounding box center [730, 198] width 36 height 14
click at [722, 236] on input "5.25" at bounding box center [730, 234] width 36 height 14
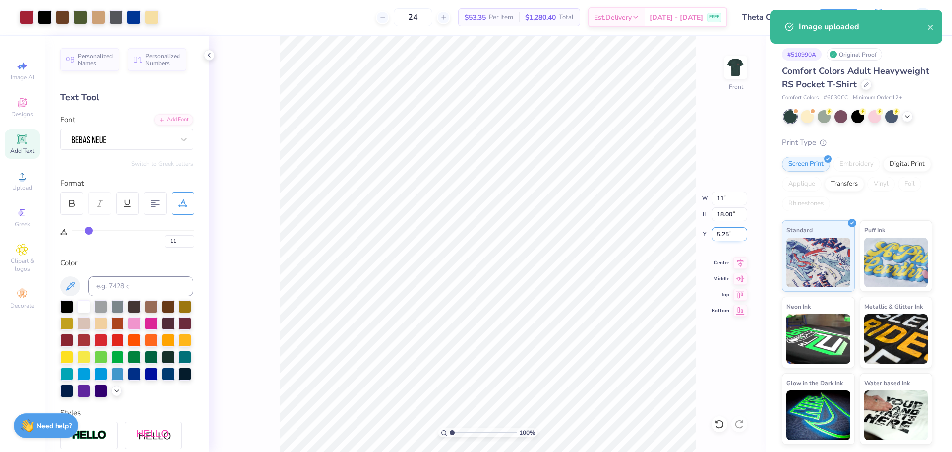
type input "11.00"
type input "14.17"
click at [722, 236] on input "7.17" at bounding box center [730, 234] width 36 height 14
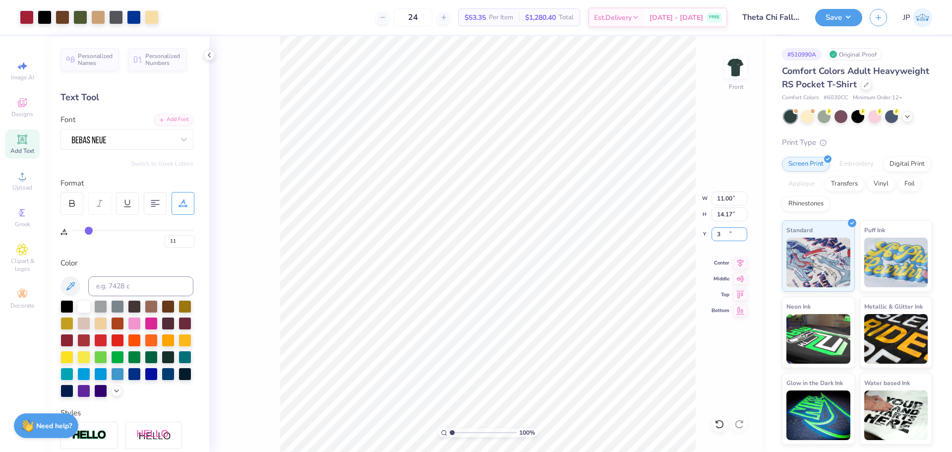
type input "3.00"
click at [733, 77] on img at bounding box center [736, 68] width 40 height 40
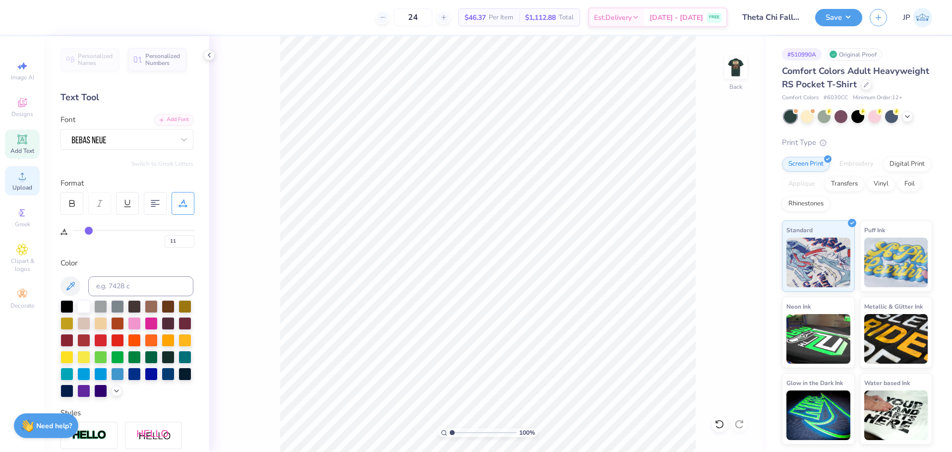
click at [31, 181] on div "Upload" at bounding box center [22, 180] width 35 height 29
click at [834, 23] on button "Save" at bounding box center [838, 17] width 47 height 17
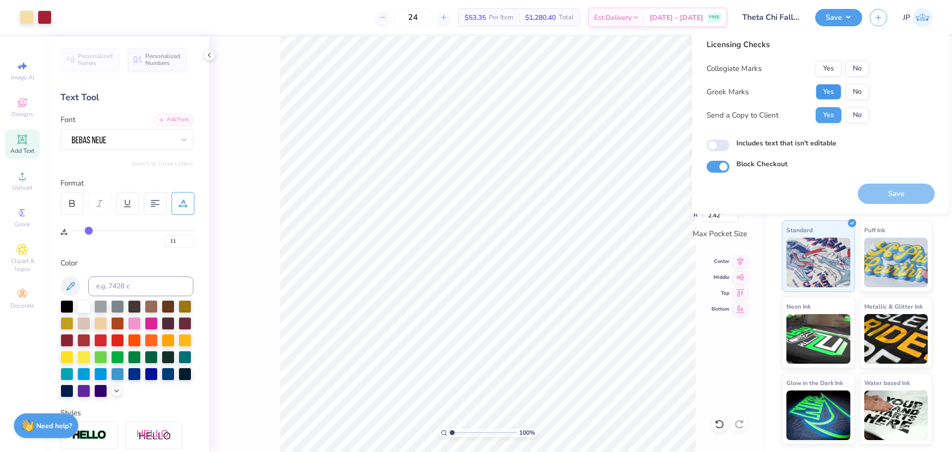
click at [828, 93] on button "Yes" at bounding box center [829, 92] width 26 height 16
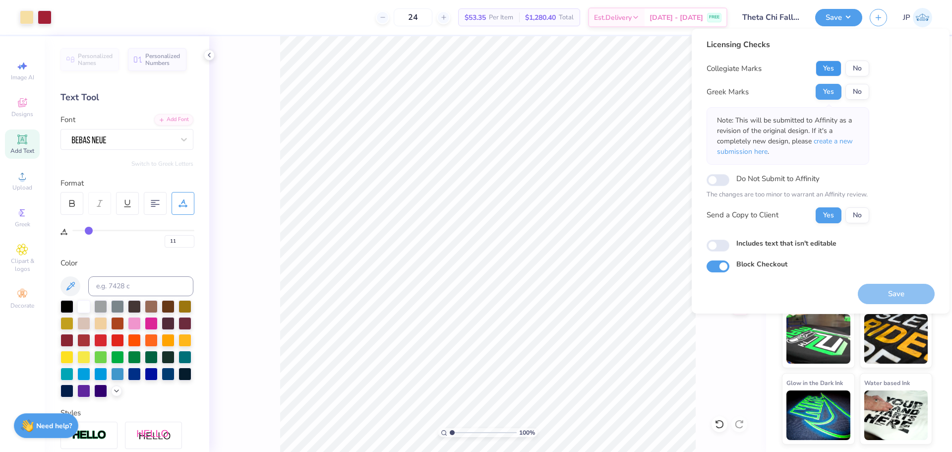
click at [821, 71] on button "Yes" at bounding box center [829, 68] width 26 height 16
click at [880, 294] on button "Save" at bounding box center [896, 294] width 77 height 20
